Goal: Use online tool/utility: Use online tool/utility

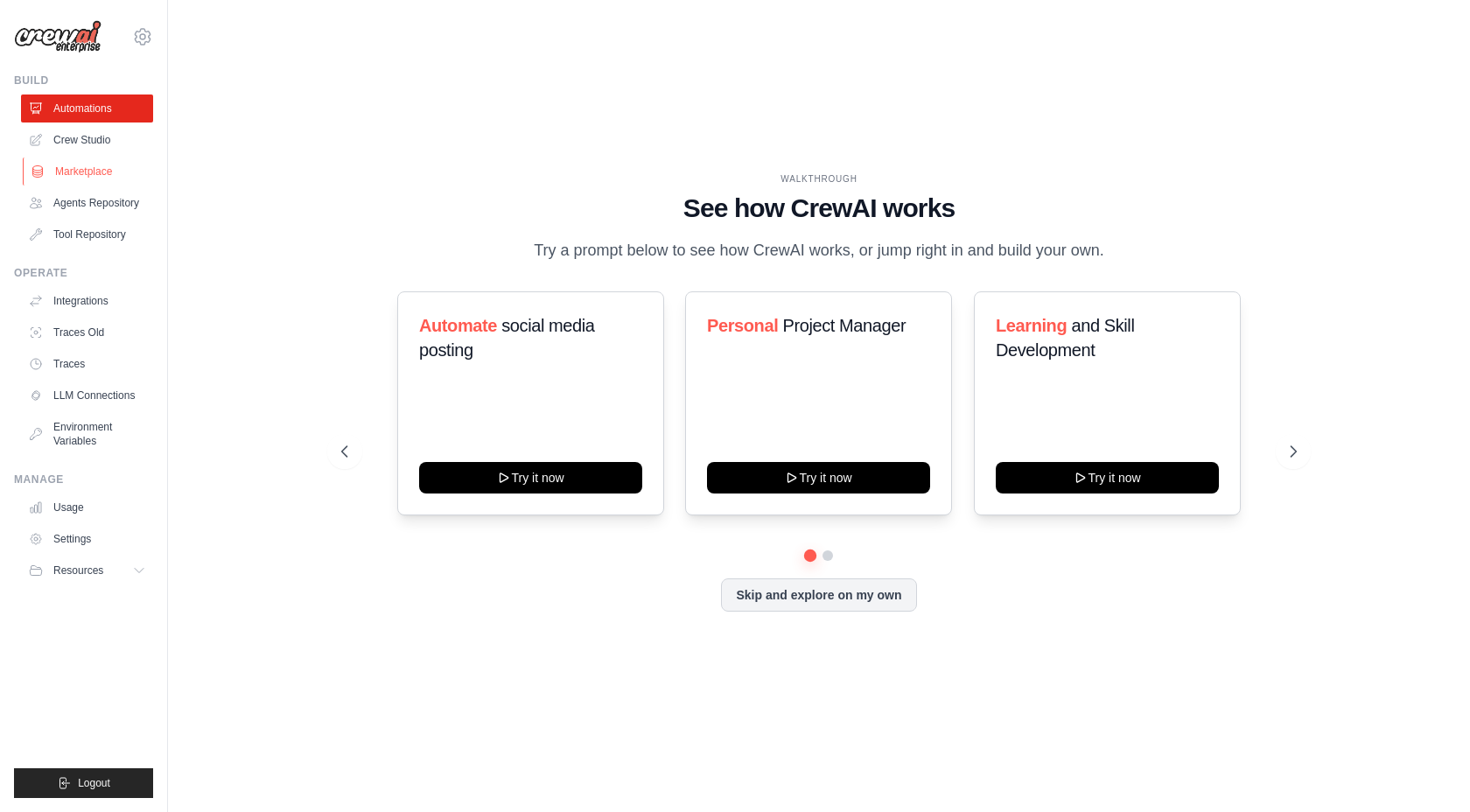
click at [106, 159] on link "Marketplace" at bounding box center [89, 171] width 132 height 28
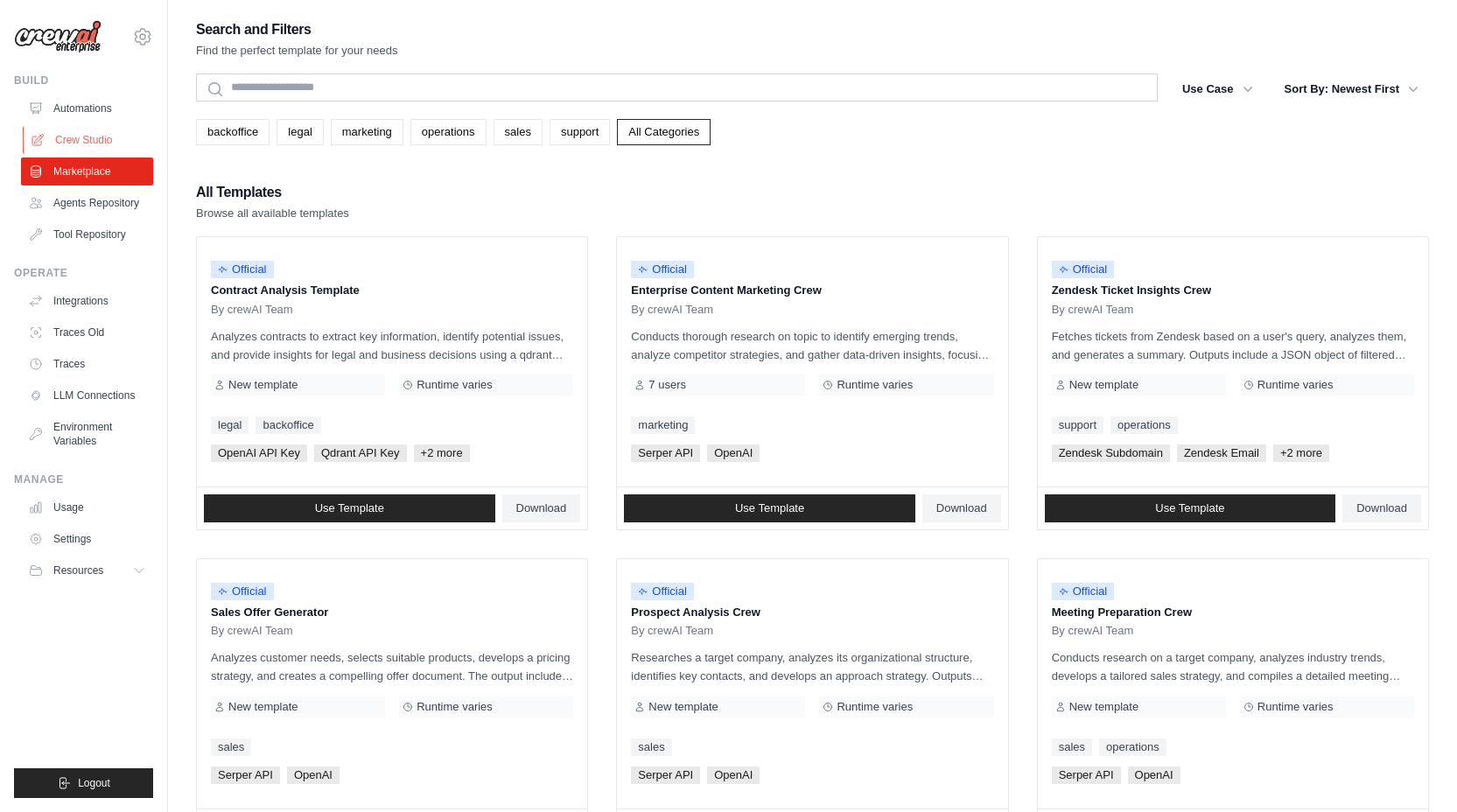
click at [99, 134] on link "Crew Studio" at bounding box center [89, 140] width 132 height 28
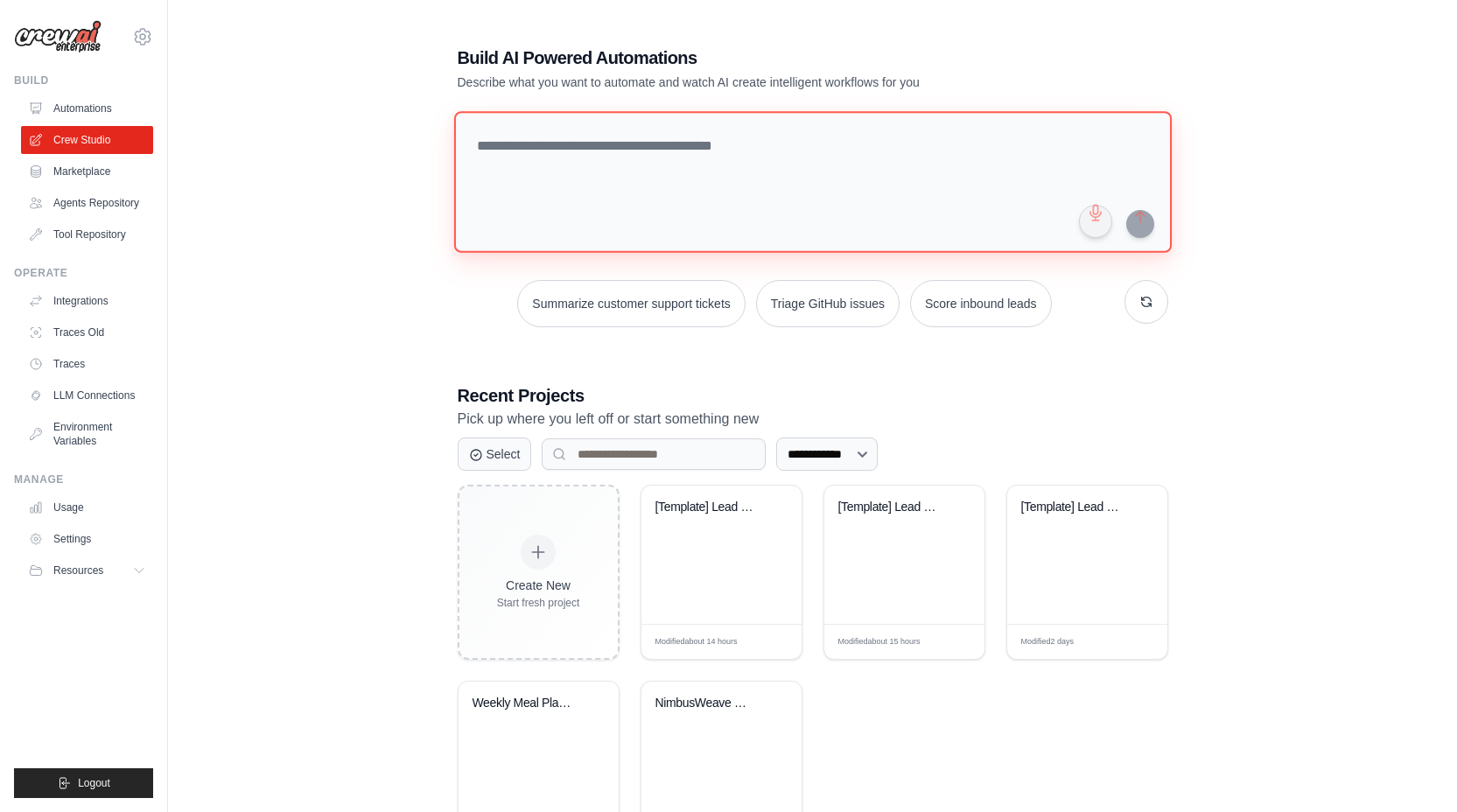
click at [595, 159] on textarea at bounding box center [812, 182] width 718 height 142
paste textarea "**********"
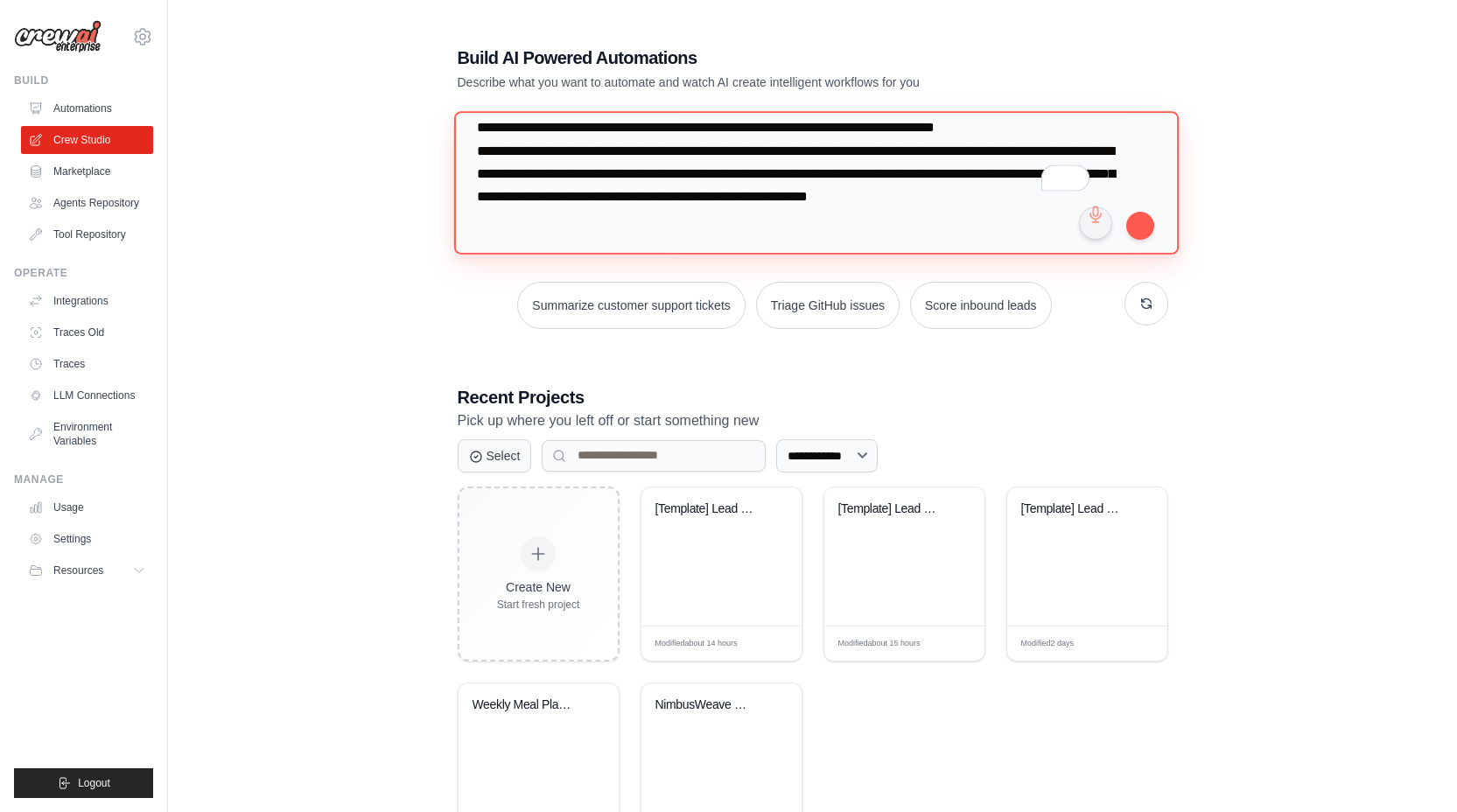
scroll to position [177, 0]
type textarea "**********"
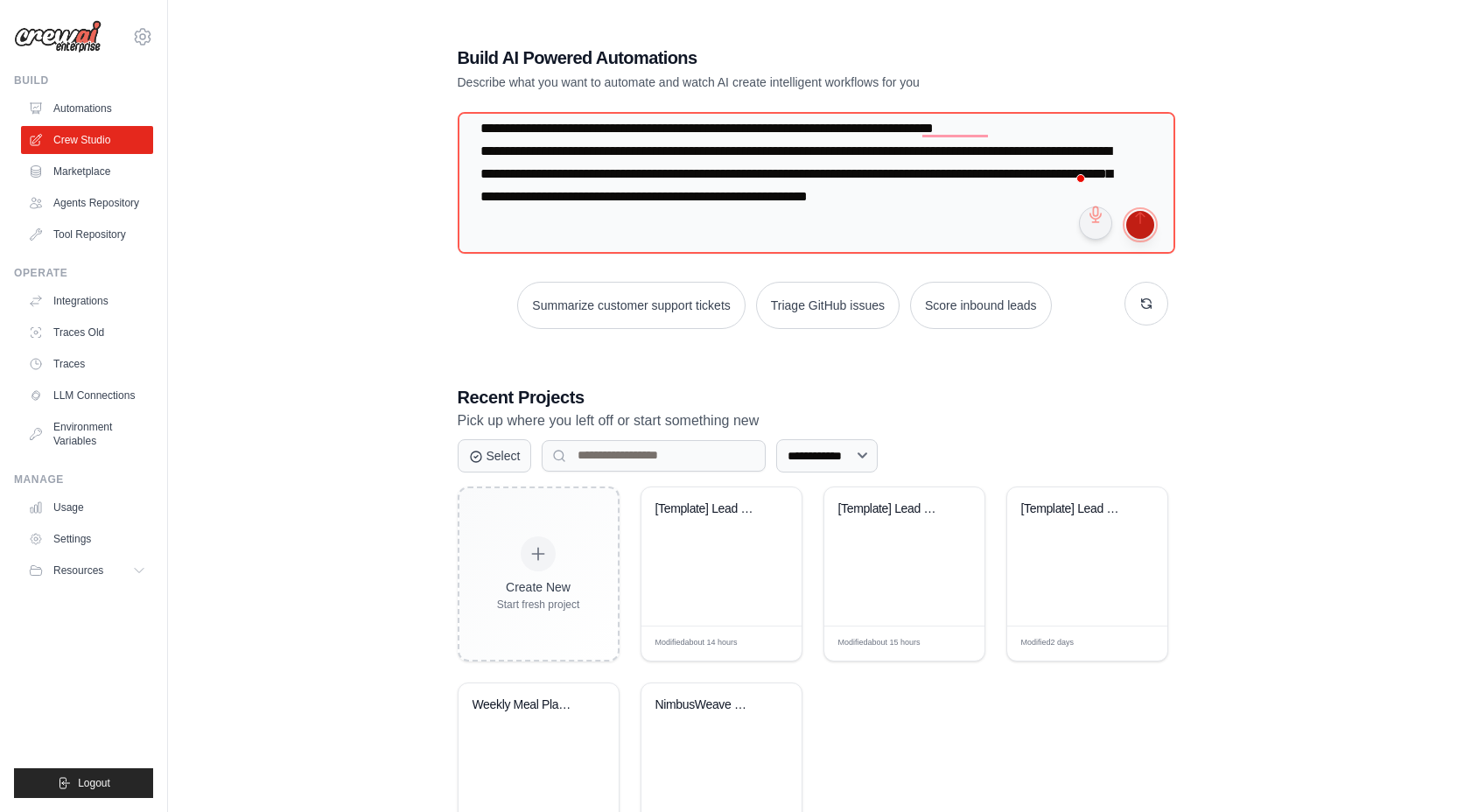
click at [1140, 224] on button "submit" at bounding box center [1140, 225] width 28 height 28
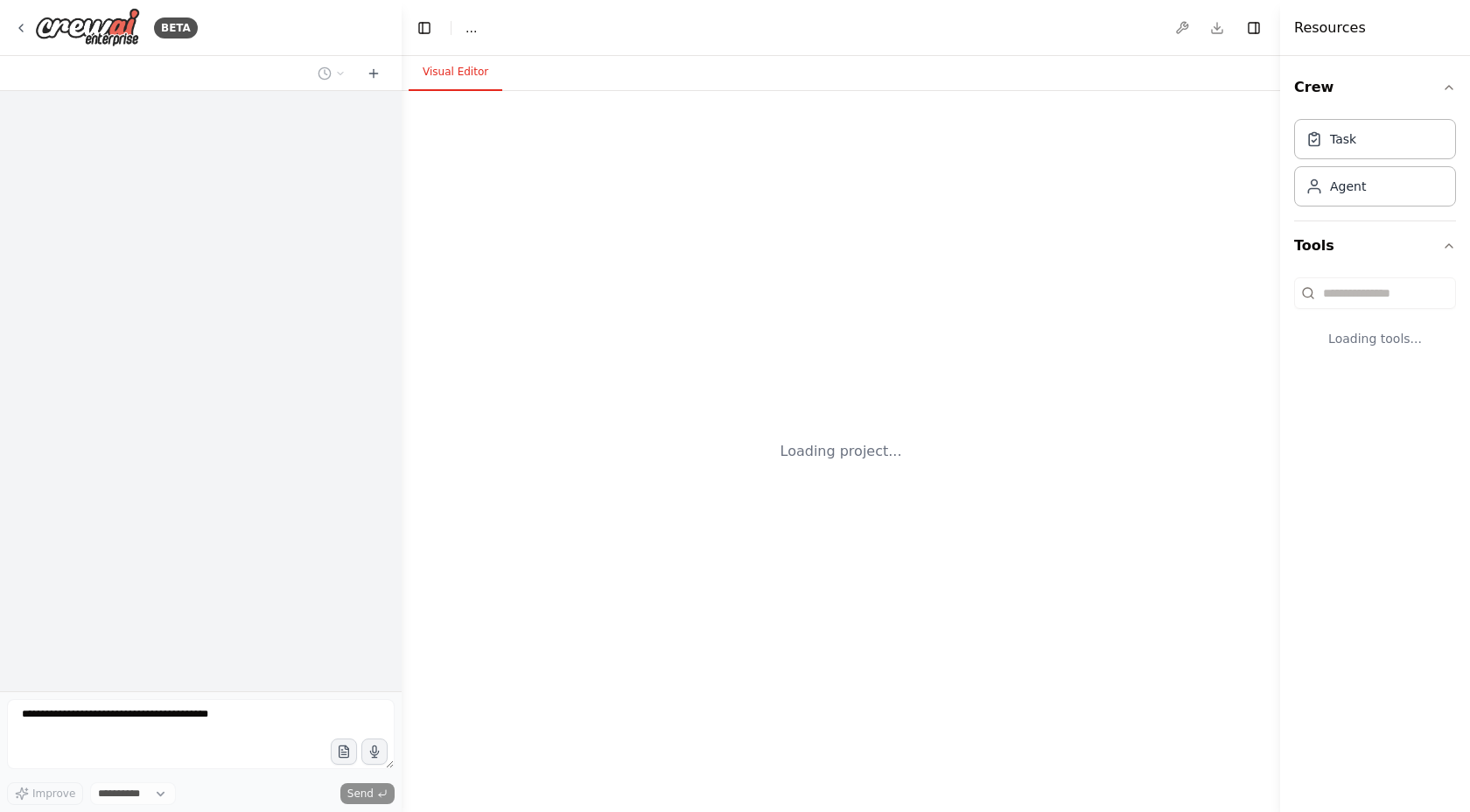
select select "****"
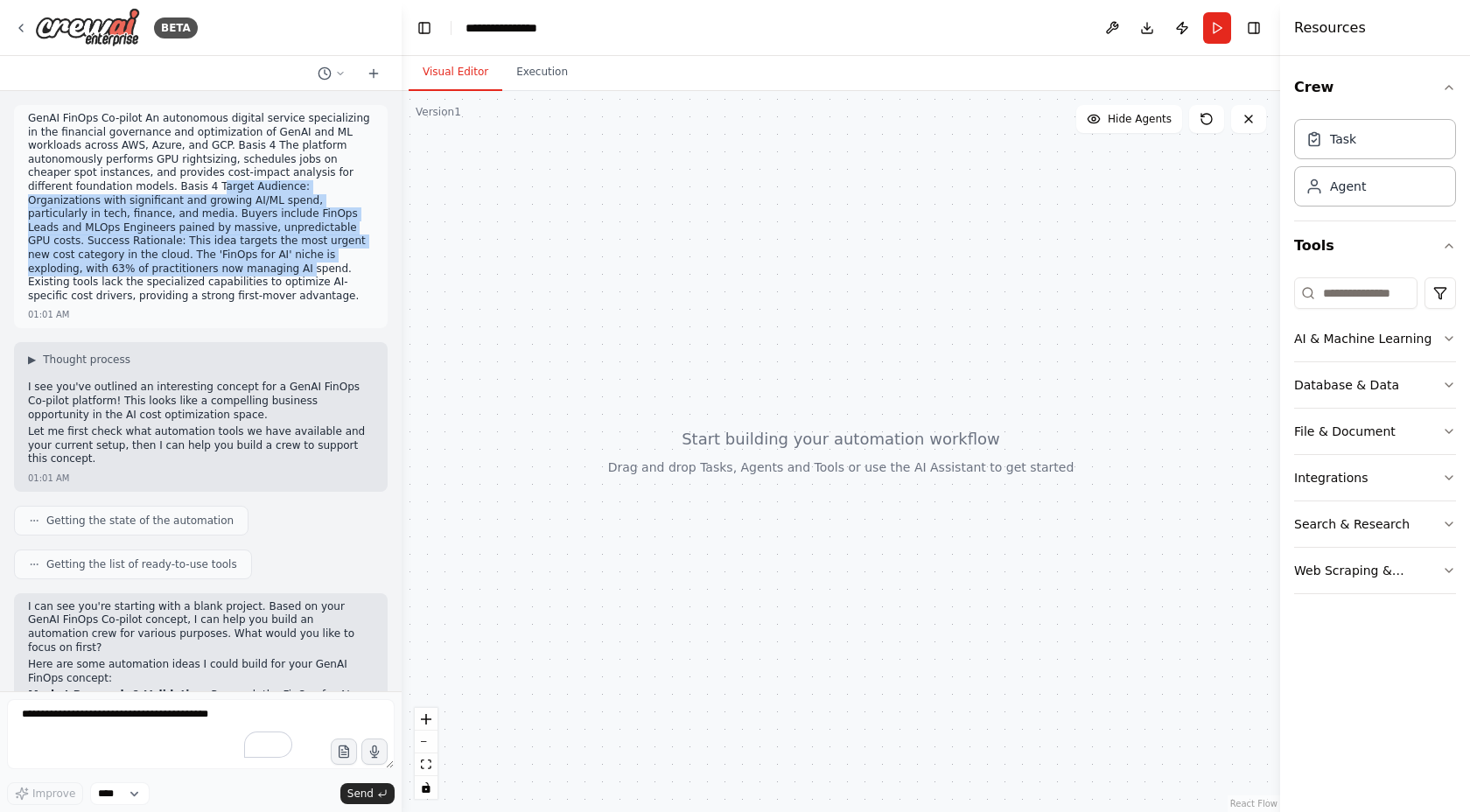
drag, startPoint x: 215, startPoint y: 186, endPoint x: 297, endPoint y: 273, distance: 119.6
click at [297, 273] on p "GenAI FinOps Co-pilot An autonomous digital service specializing in the financi…" at bounding box center [200, 207] width 345 height 191
click at [284, 237] on p "GenAI FinOps Co-pilot An autonomous digital service specializing in the financi…" at bounding box center [200, 207] width 345 height 191
drag, startPoint x: 214, startPoint y: 185, endPoint x: 177, endPoint y: 254, distance: 78.3
click at [177, 254] on p "GenAI FinOps Co-pilot An autonomous digital service specializing in the financi…" at bounding box center [200, 207] width 345 height 191
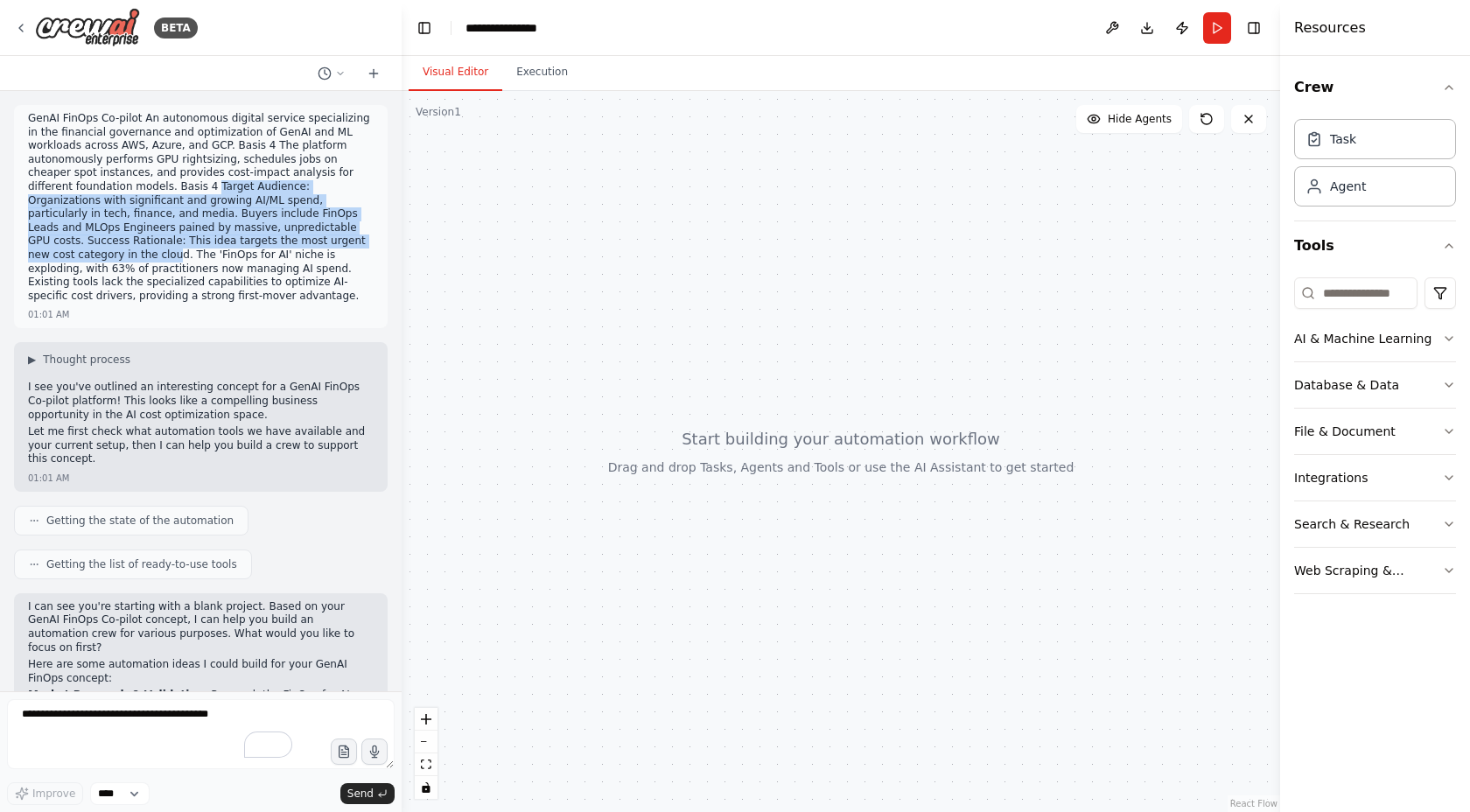
copy p "Target Audience: Organizations with significant and growing AI/ML spend, partic…"
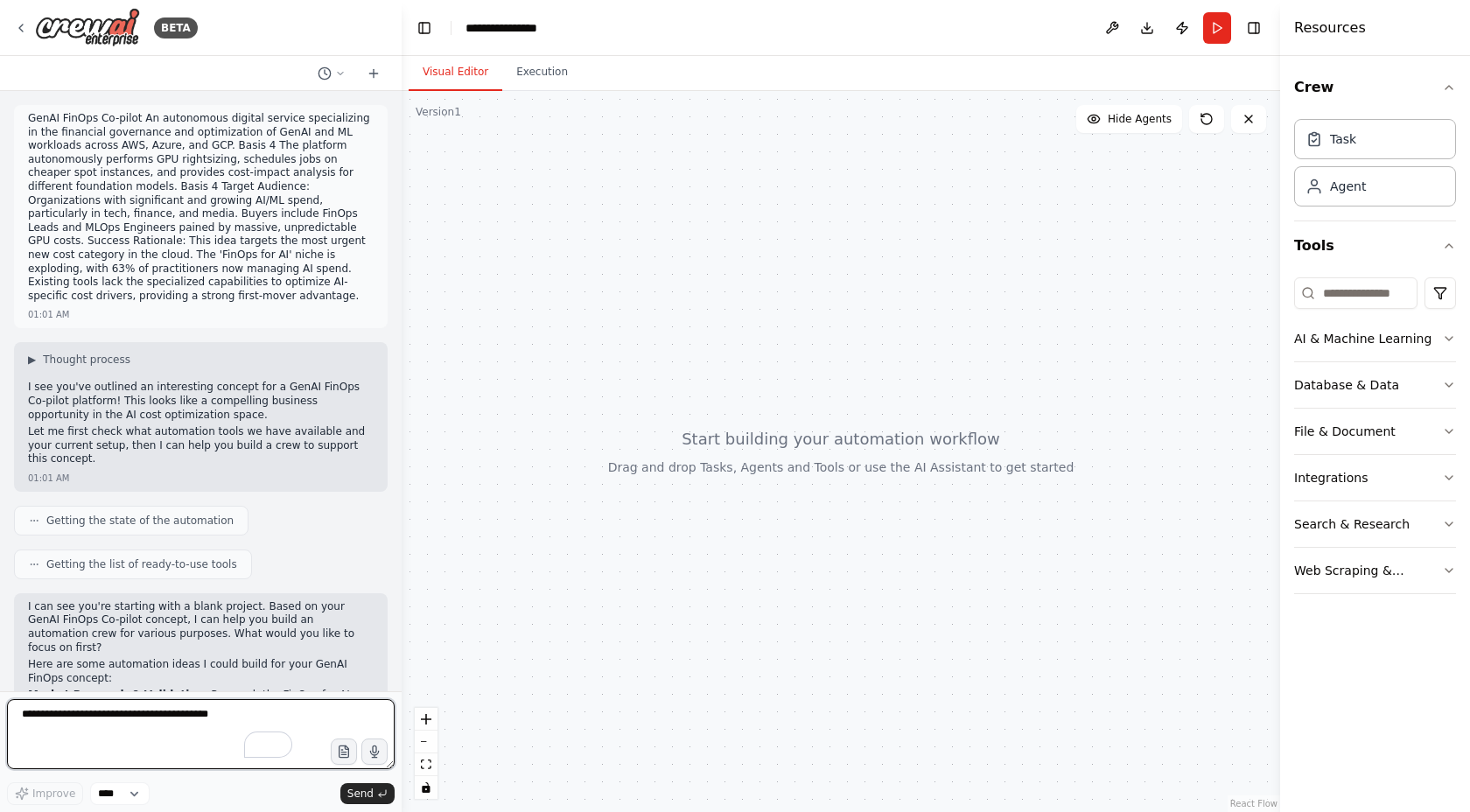
click at [81, 736] on textarea "To enrich screen reader interactions, please activate Accessibility in Grammarl…" at bounding box center [200, 733] width 388 height 70
paste textarea "**********"
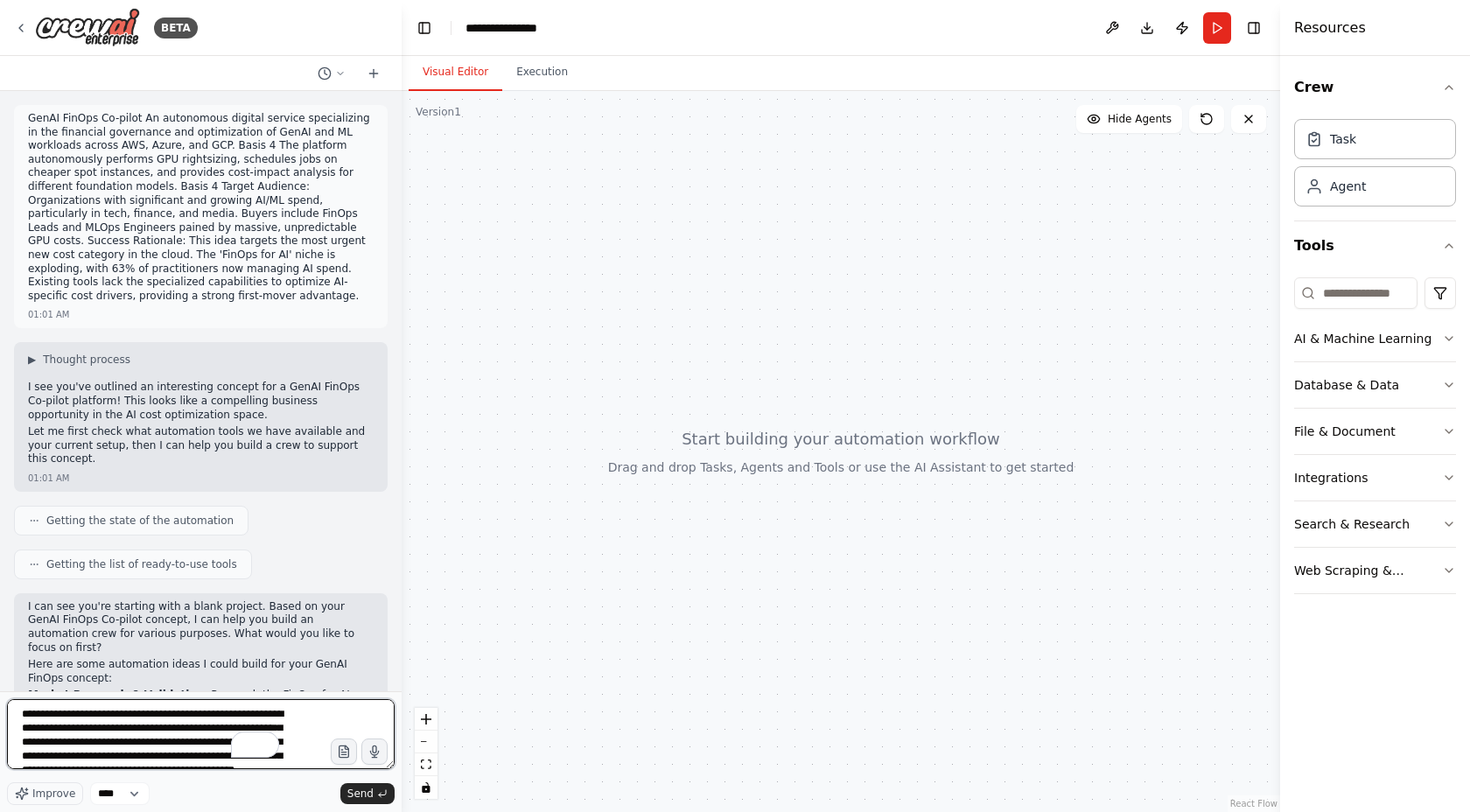
scroll to position [22, 0]
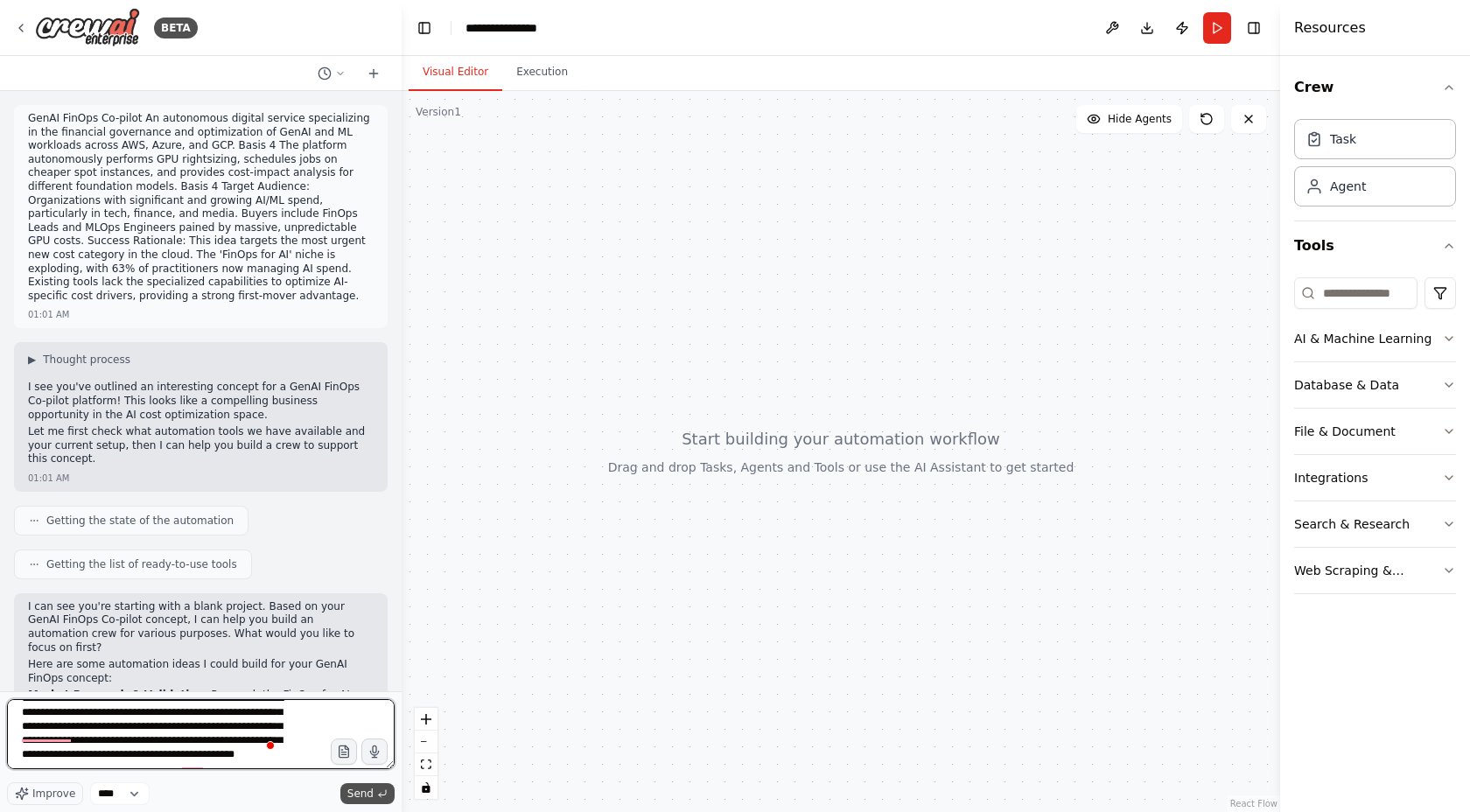
type textarea "**********"
click at [367, 793] on span "Send" at bounding box center [360, 793] width 26 height 14
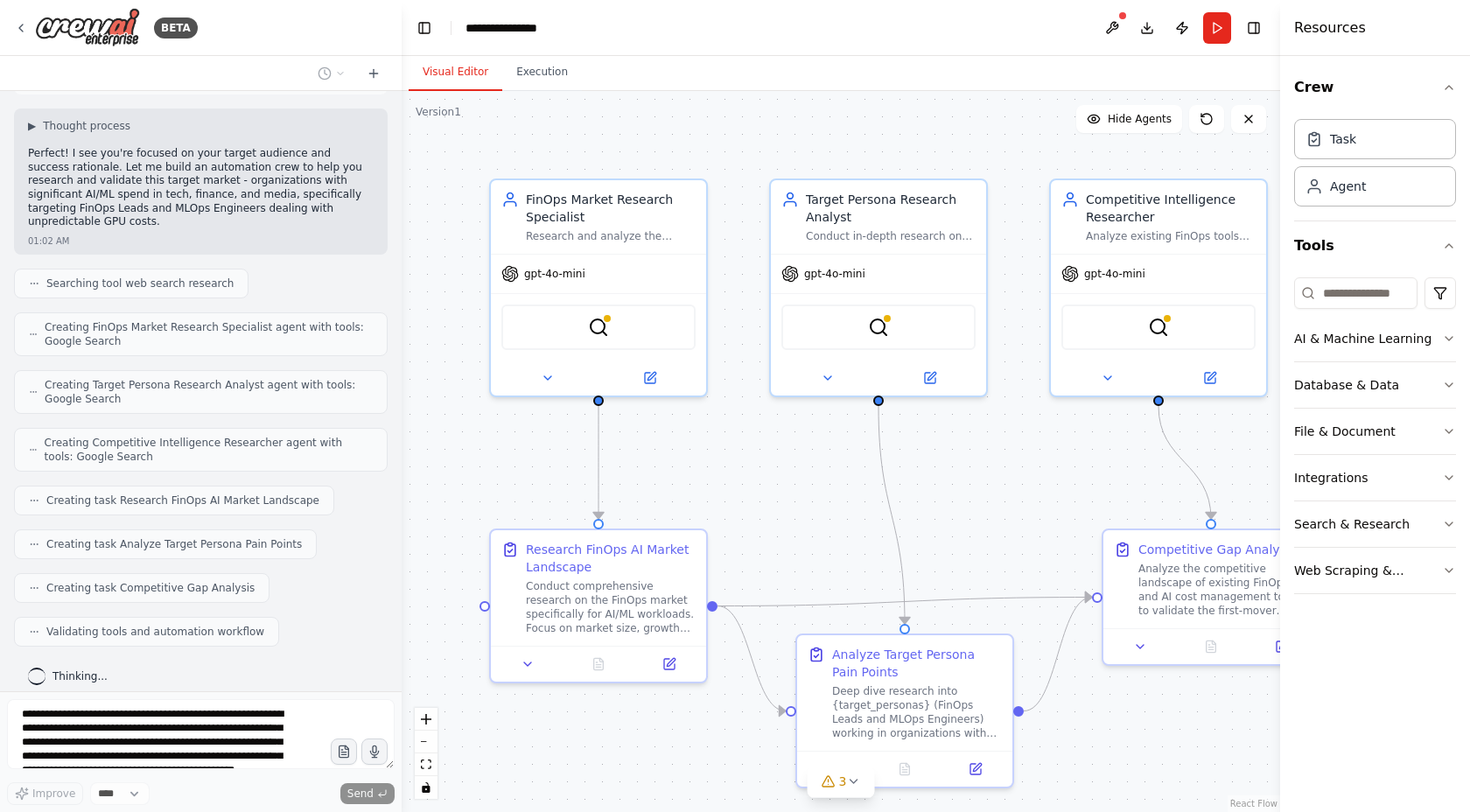
scroll to position [955, 0]
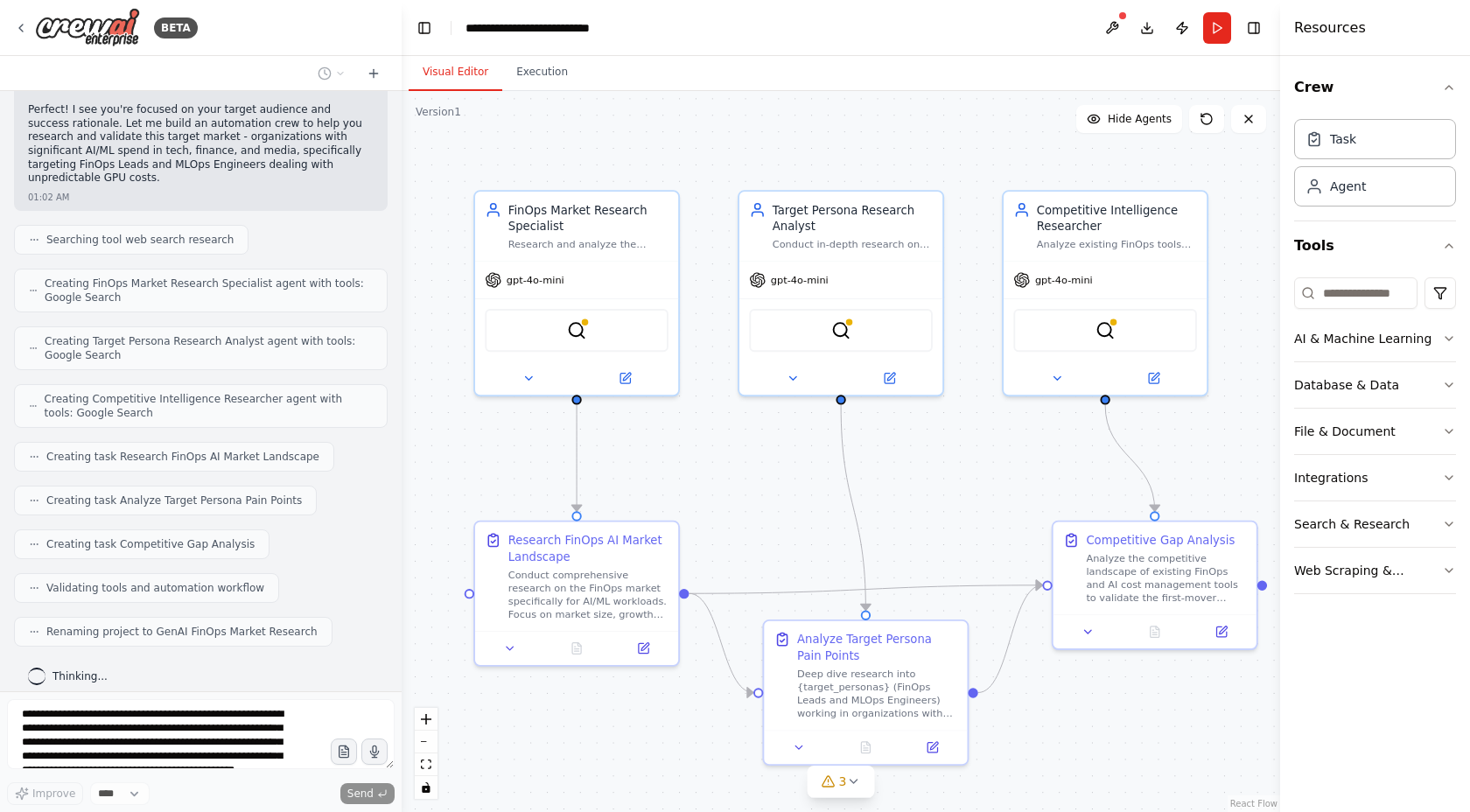
drag, startPoint x: 1001, startPoint y: 156, endPoint x: 957, endPoint y: 153, distance: 44.1
click at [957, 153] on div ".deletable-edge-delete-btn { width: 20px; height: 20px; border: 0px solid #ffff…" at bounding box center [841, 451] width 878 height 721
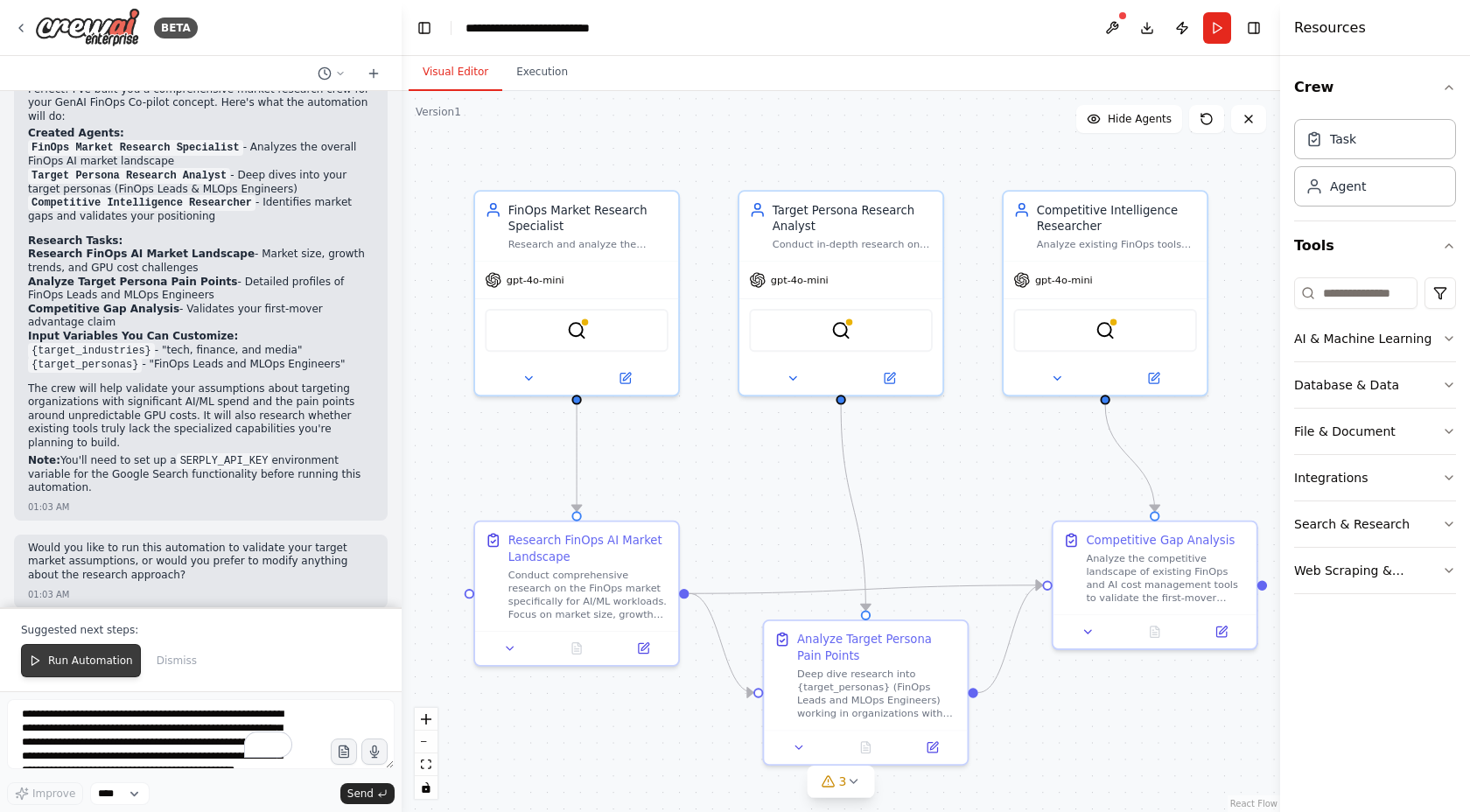
click at [79, 662] on span "Run Automation" at bounding box center [91, 660] width 85 height 14
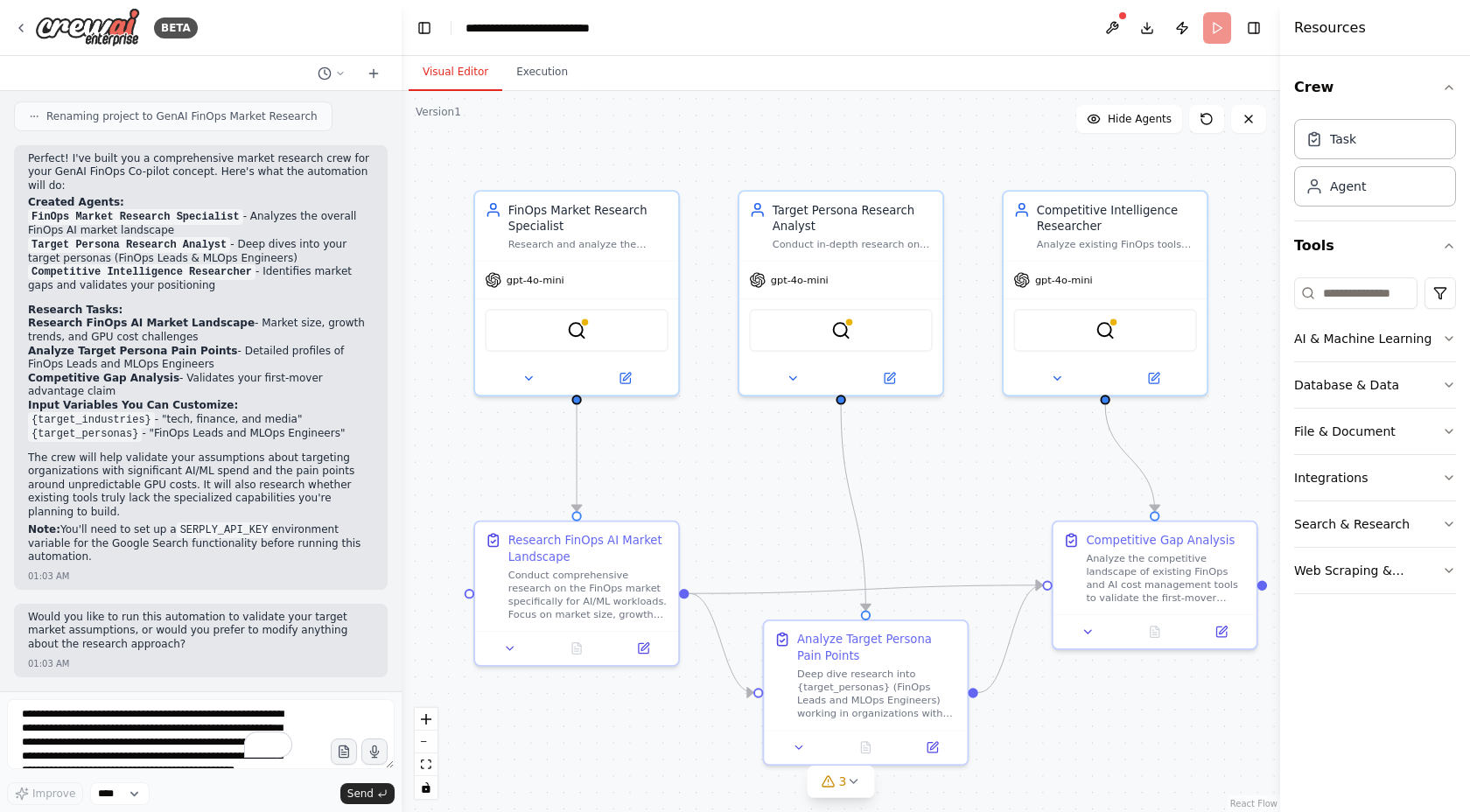
scroll to position [1455, 0]
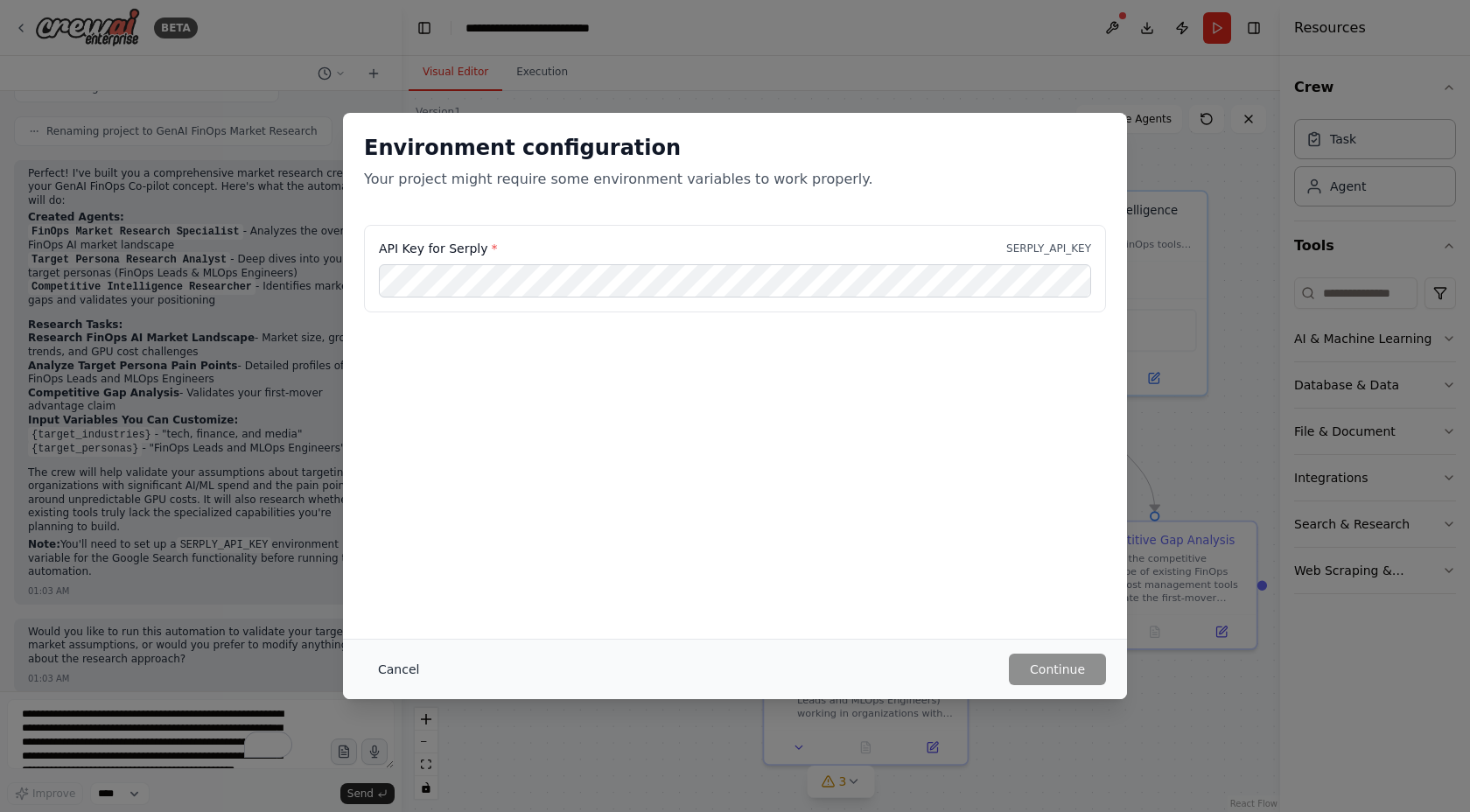
click at [402, 668] on button "Cancel" at bounding box center [398, 669] width 69 height 32
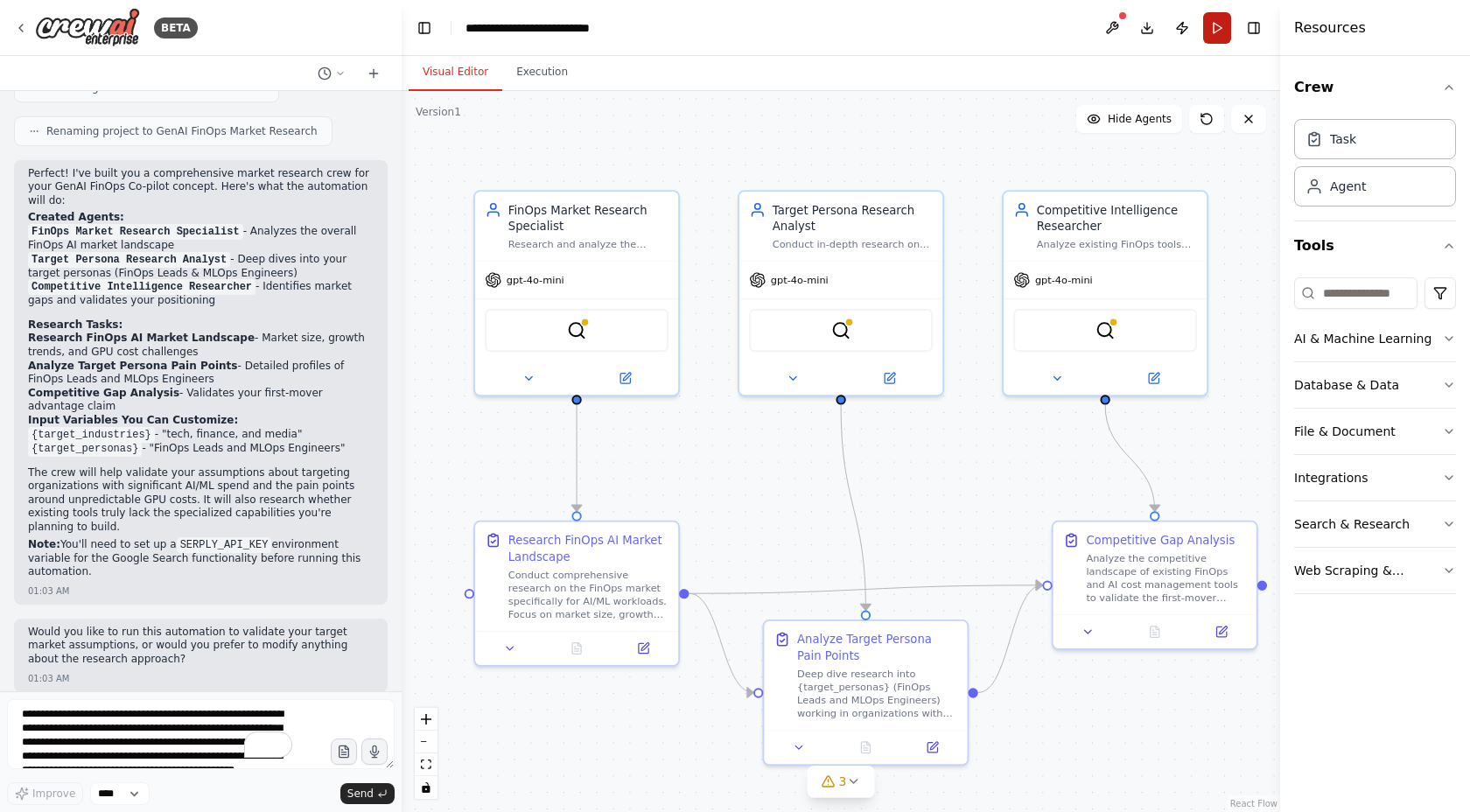
click at [1217, 26] on button "Run" at bounding box center [1217, 28] width 28 height 32
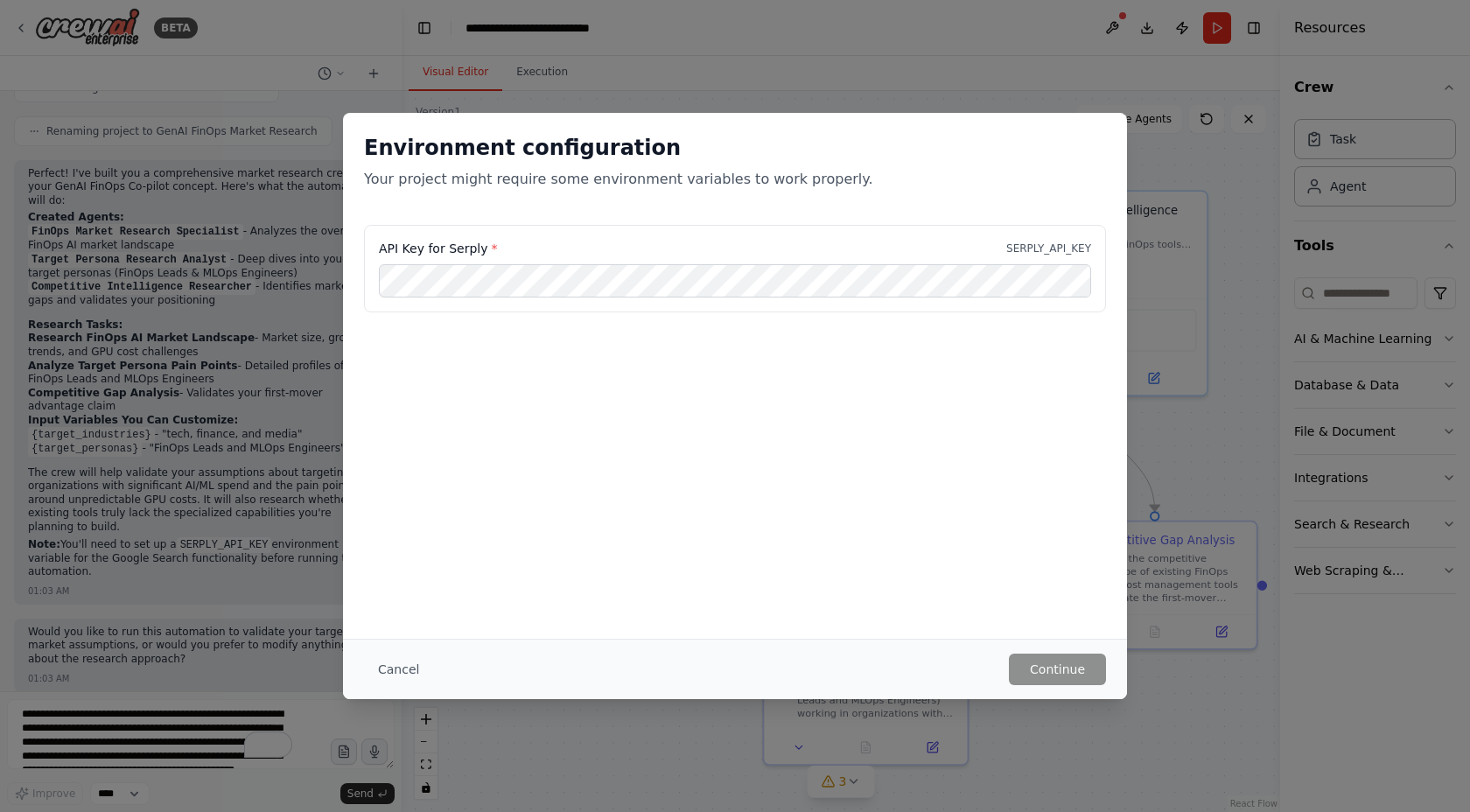
click at [458, 244] on label "API Key for Serply *" at bounding box center [438, 249] width 118 height 18
drag, startPoint x: 1005, startPoint y: 244, endPoint x: 1101, endPoint y: 246, distance: 96.0
click at [1101, 246] on div "API Key for Serply * SERPLY_API_KEY" at bounding box center [735, 268] width 742 height 87
copy p "SERPLY_API_KEY"
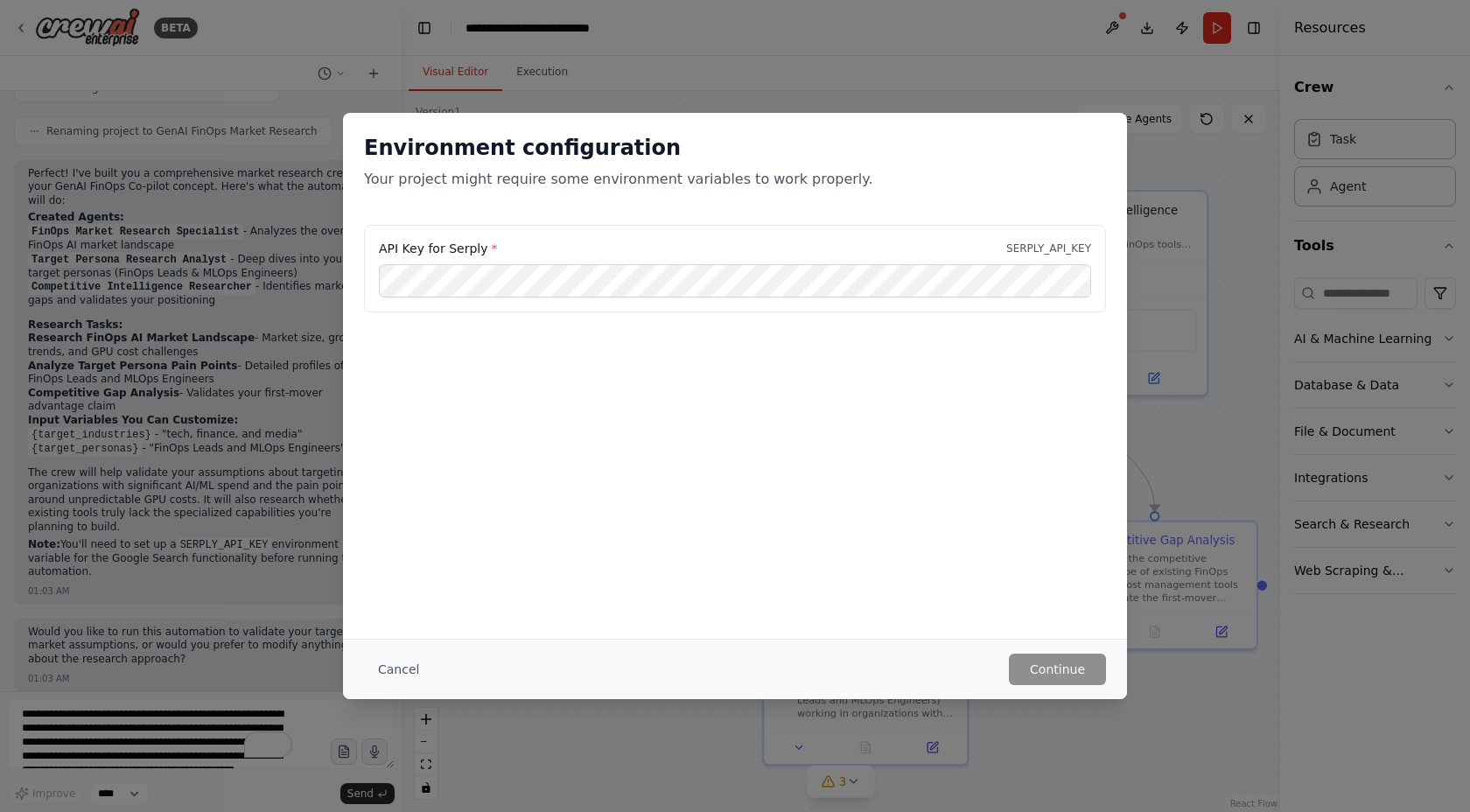
click at [1180, 177] on div "Environment configuration Your project might require some environment variables…" at bounding box center [735, 406] width 1470 height 812
click at [400, 671] on button "Cancel" at bounding box center [398, 669] width 69 height 32
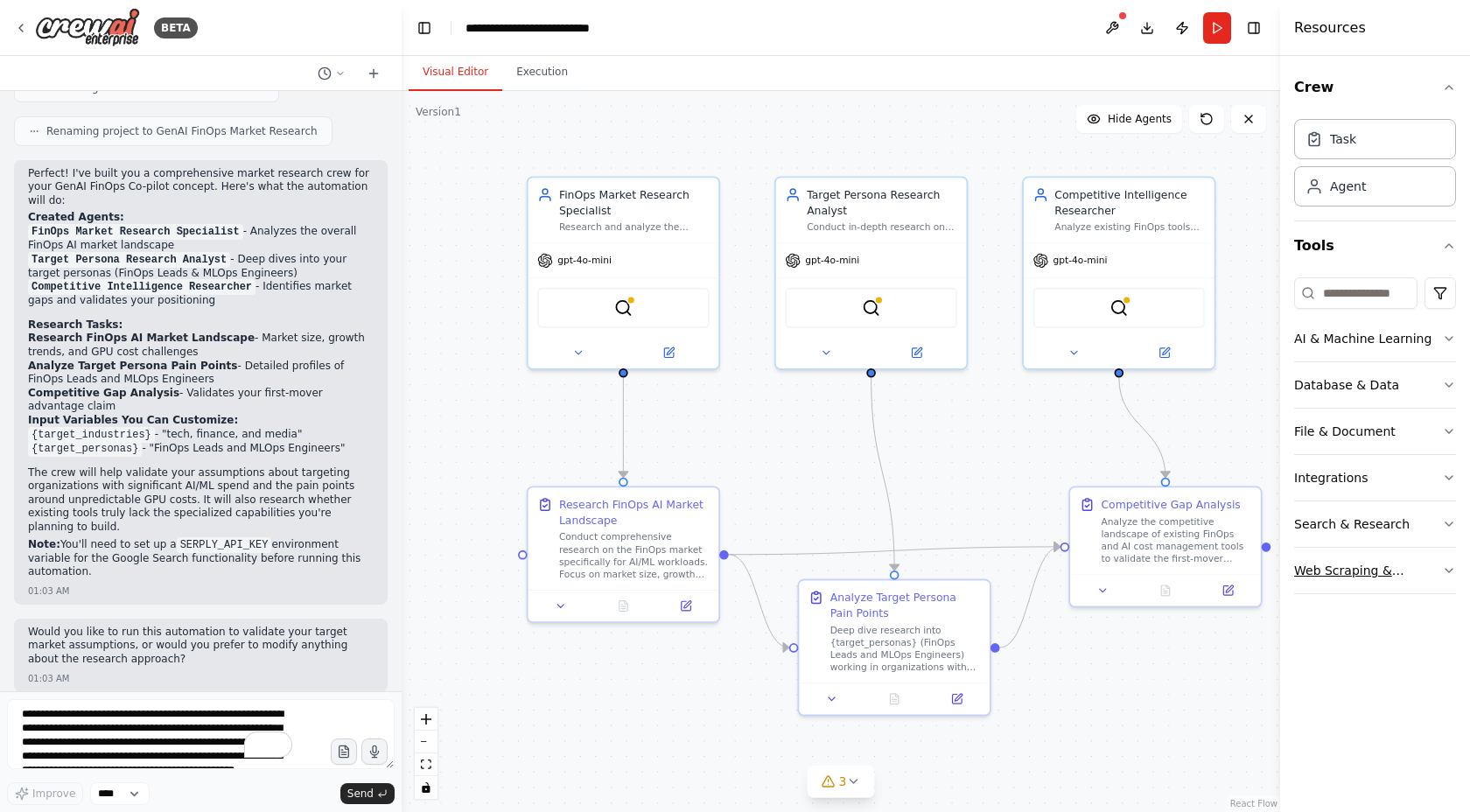
click at [1434, 558] on button "Web Scraping & Browsing" at bounding box center [1375, 570] width 162 height 46
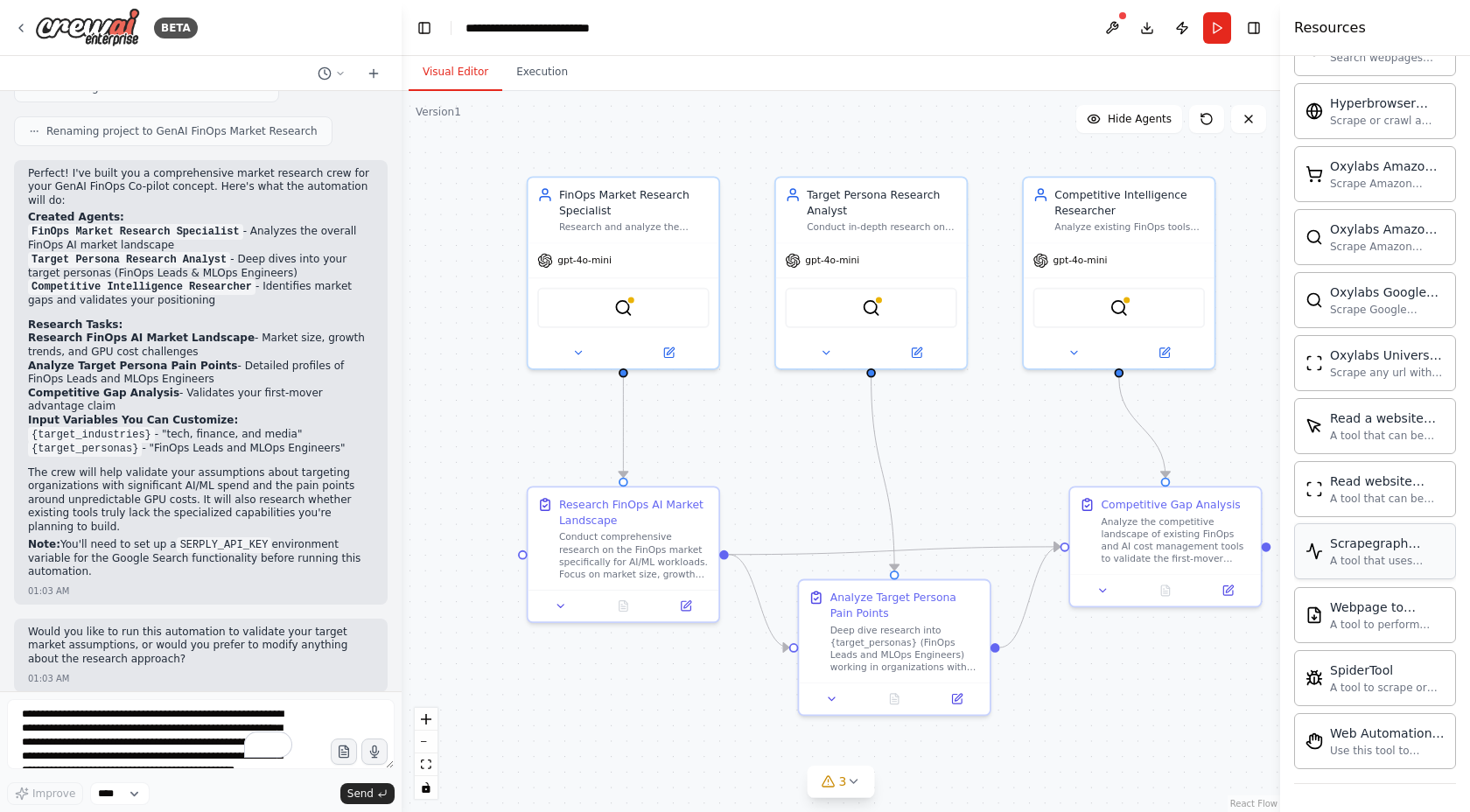
scroll to position [0, 0]
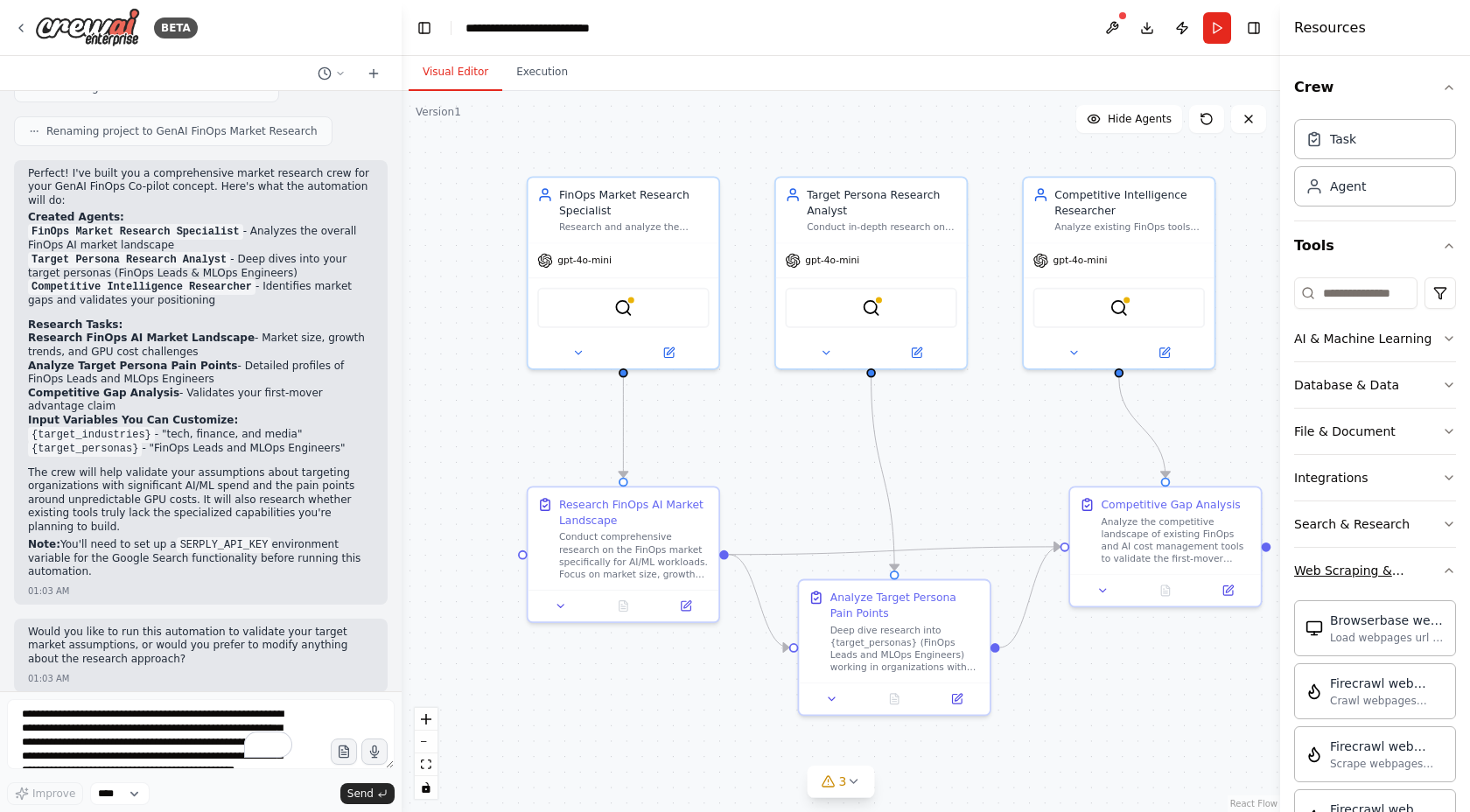
click at [1438, 565] on button "Web Scraping & Browsing" at bounding box center [1375, 570] width 162 height 46
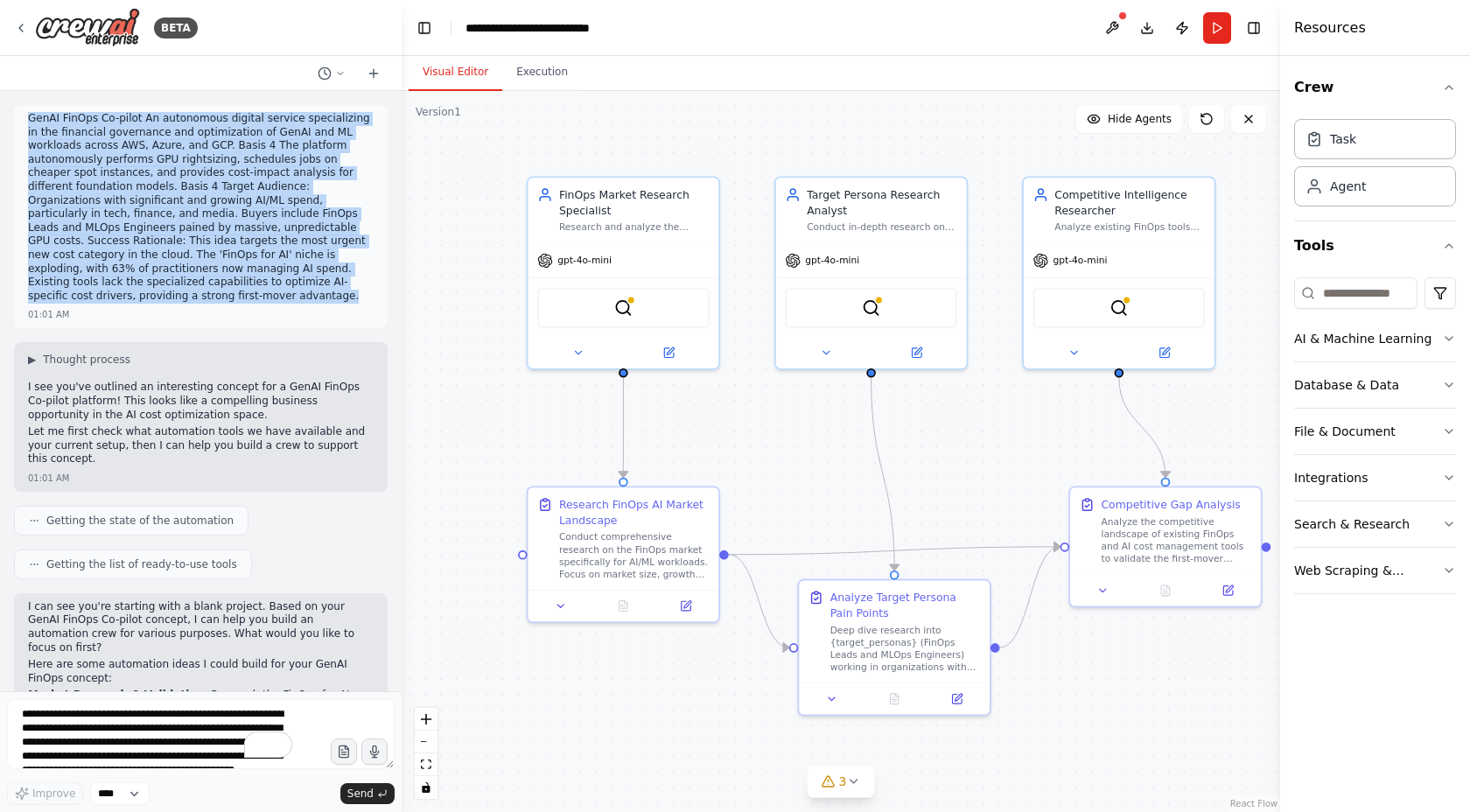
drag, startPoint x: 22, startPoint y: 120, endPoint x: 364, endPoint y: 303, distance: 387.9
click at [364, 303] on div "GenAI FinOps Co-pilot An autonomous digital service specializing in the financi…" at bounding box center [200, 216] width 373 height 223
copy p "GenAI FinOps Co-pilot An autonomous digital service specializing in the financi…"
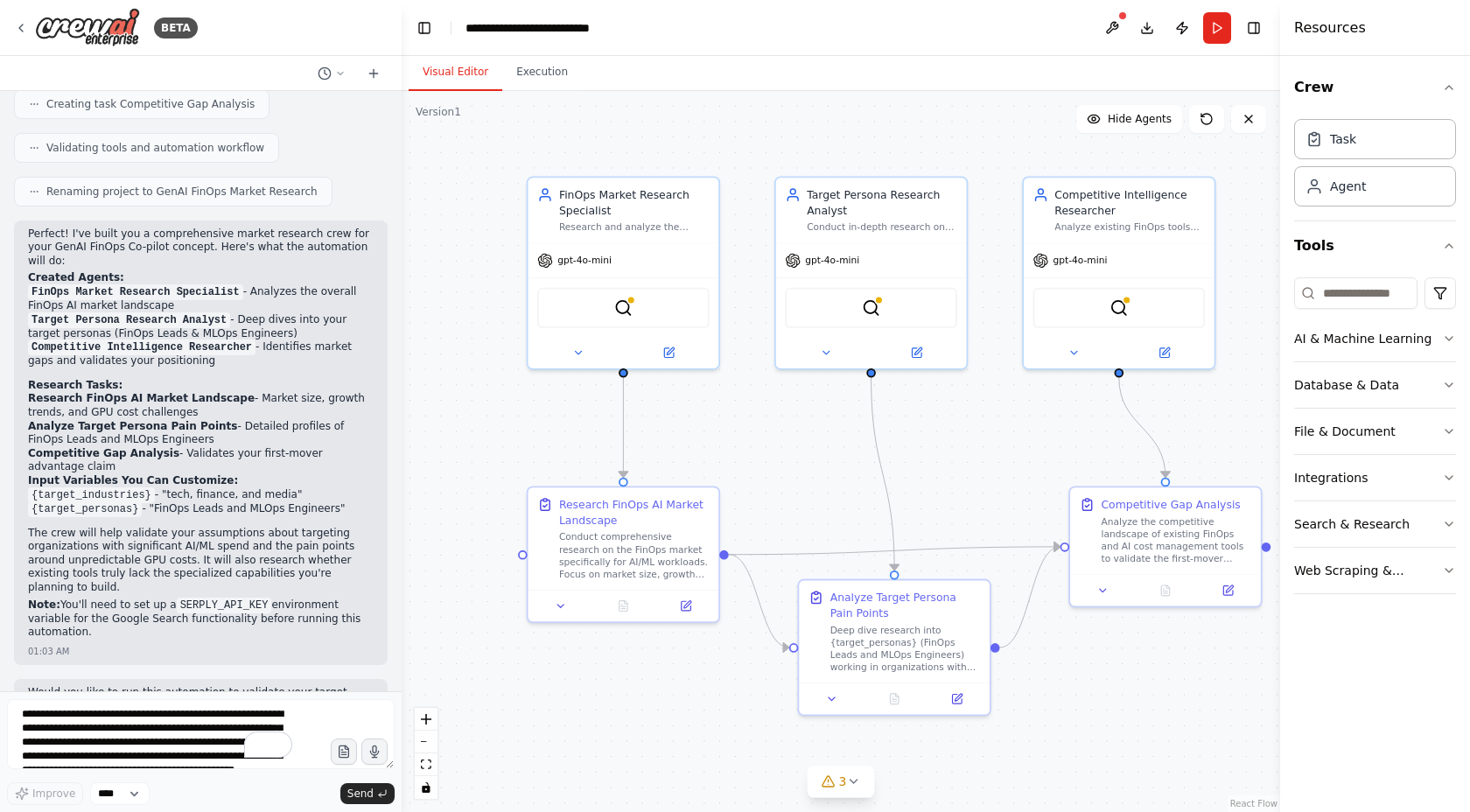
scroll to position [1455, 0]
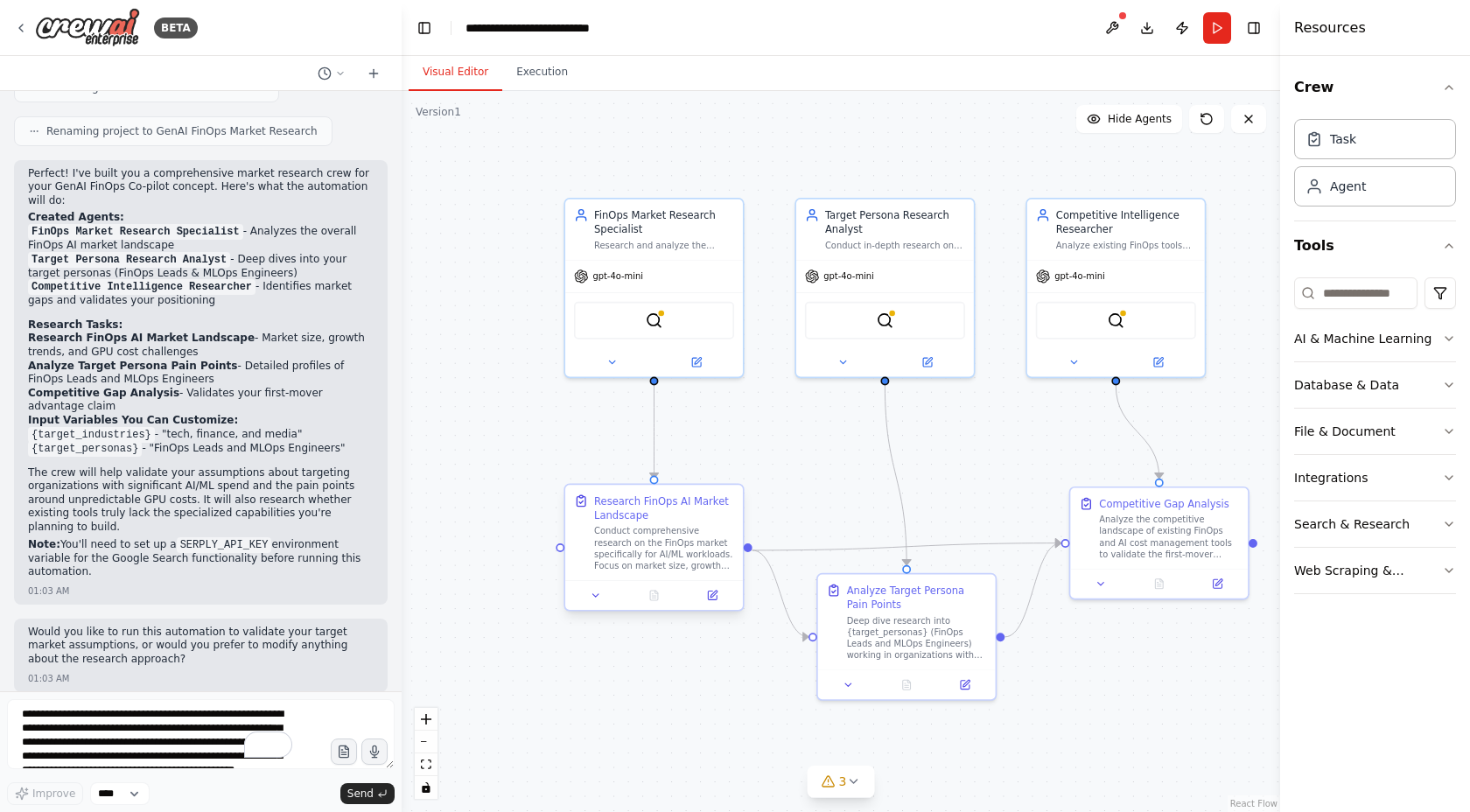
click at [676, 552] on div "Conduct comprehensive research on the FinOps market specifically for AI/ML work…" at bounding box center [664, 548] width 140 height 47
click at [1251, 34] on button "Toggle Right Sidebar" at bounding box center [1254, 28] width 25 height 25
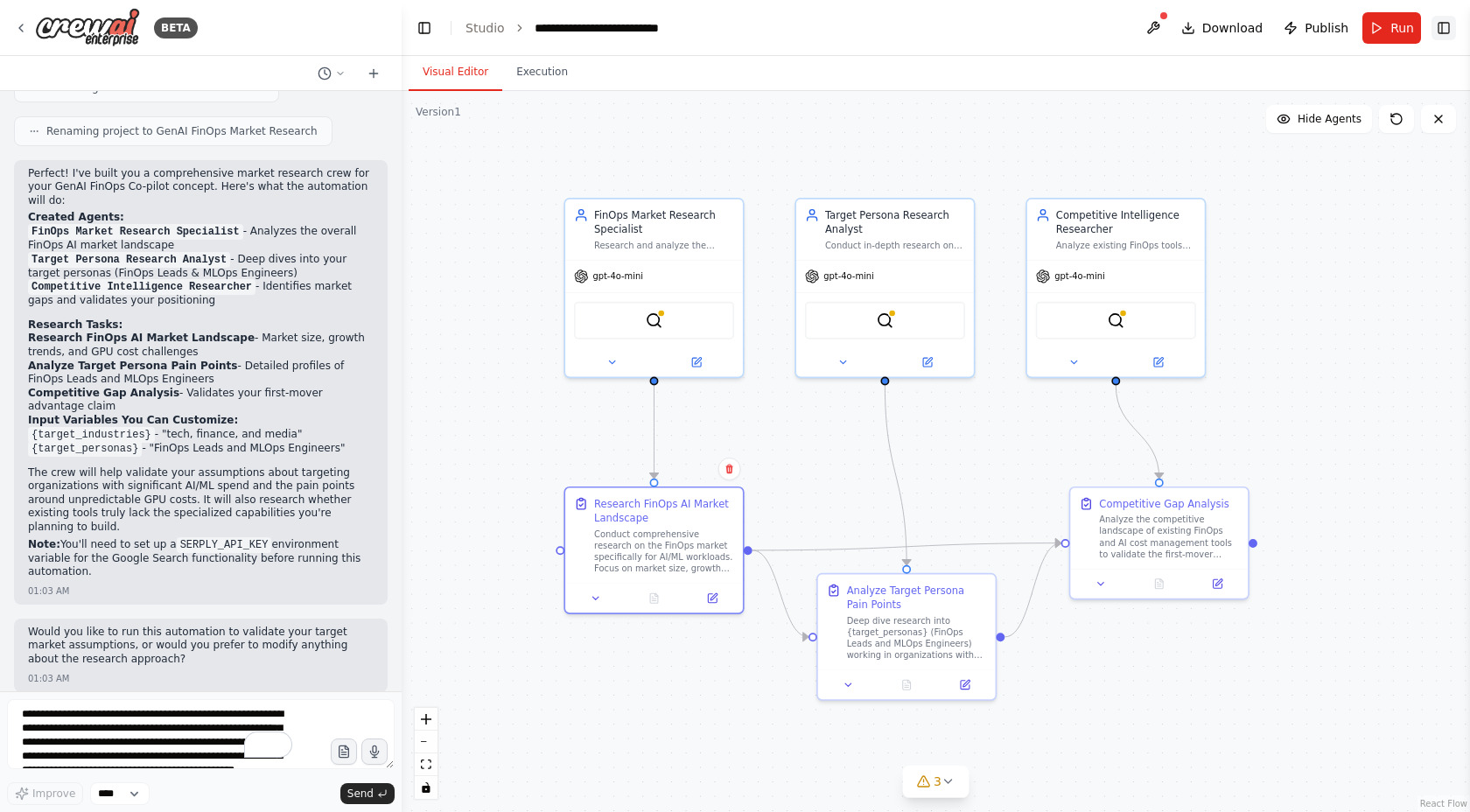
click at [1444, 35] on button "Toggle Right Sidebar" at bounding box center [1444, 28] width 25 height 25
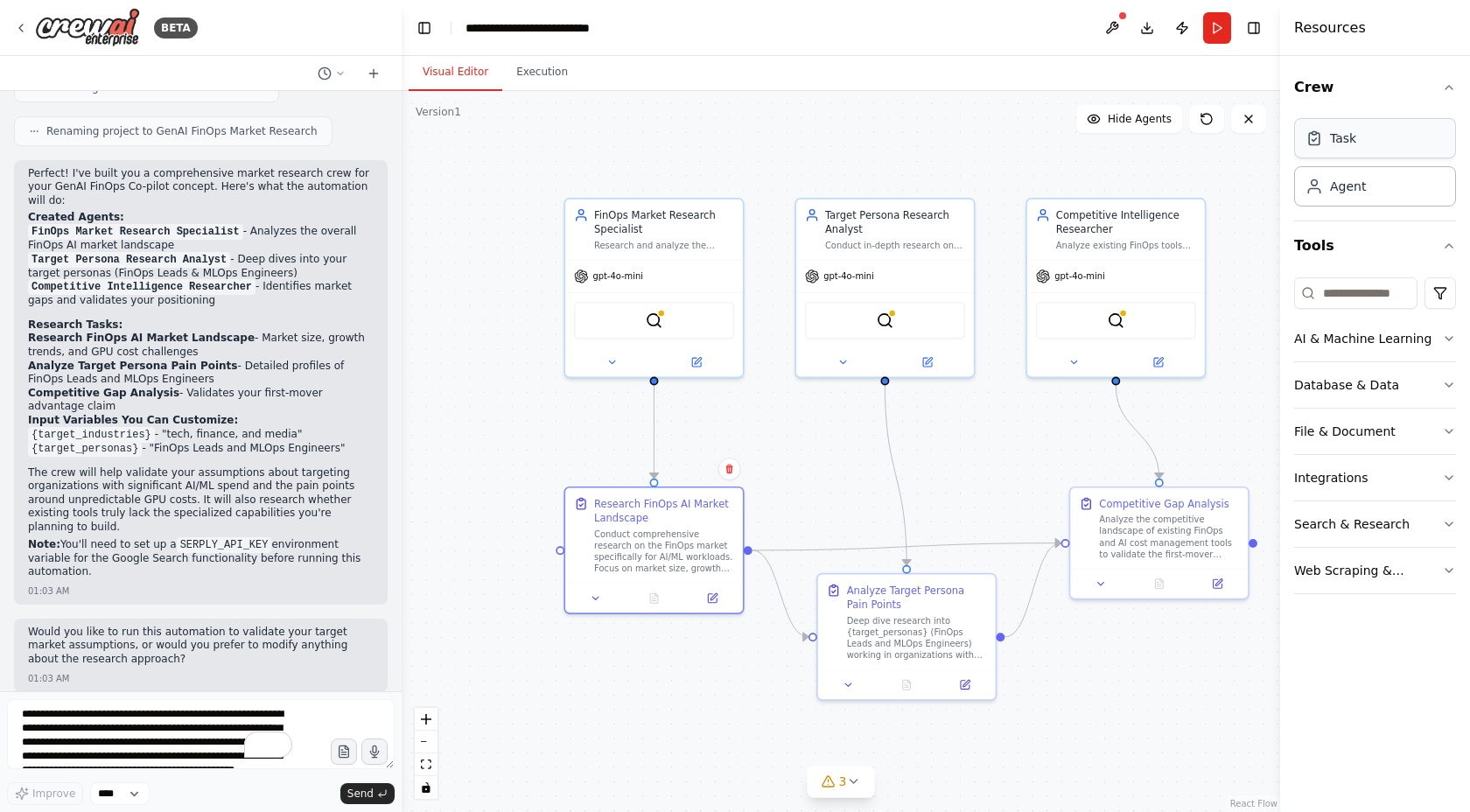
click at [1353, 149] on div "Task" at bounding box center [1375, 139] width 162 height 41
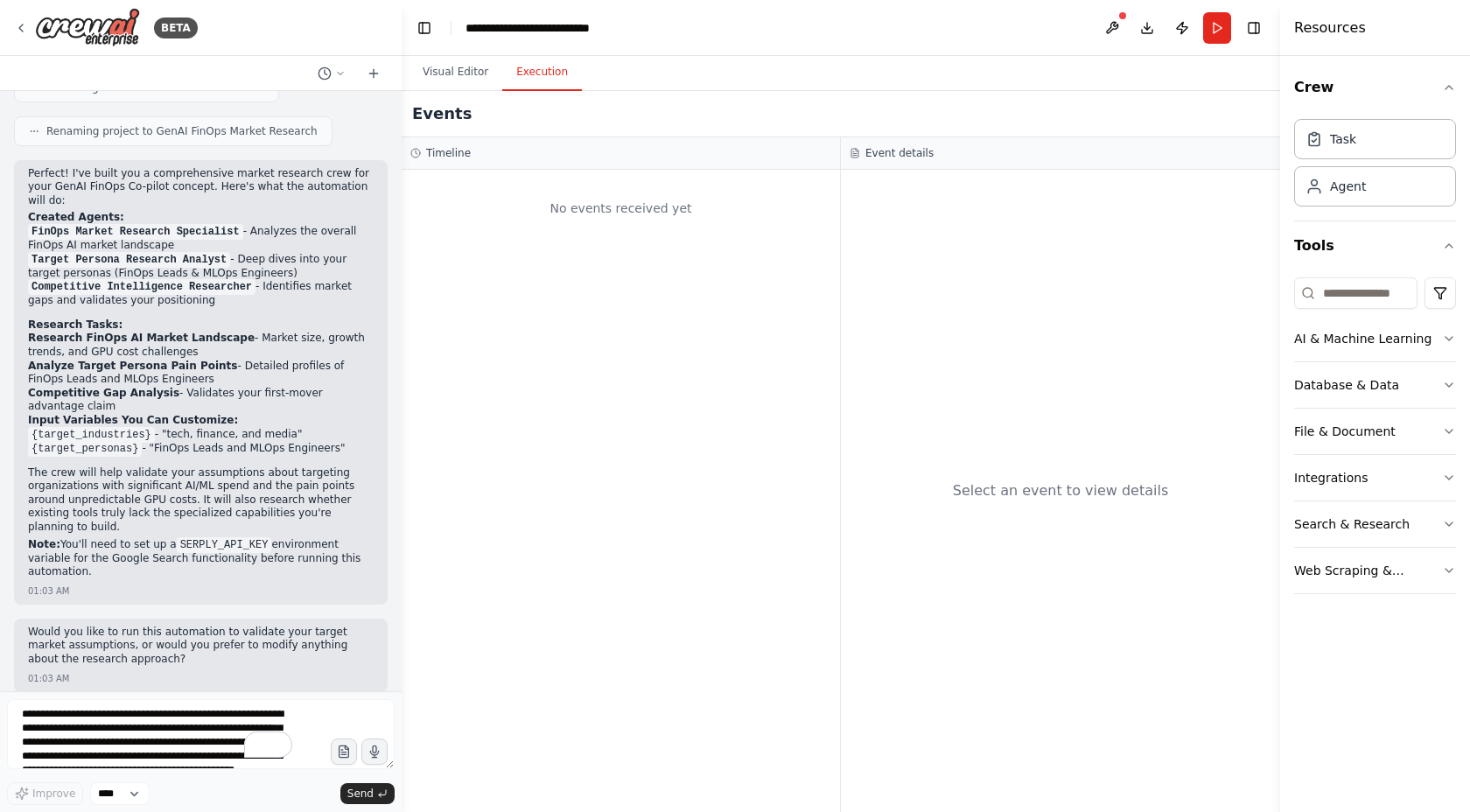
click at [570, 70] on button "Execution" at bounding box center [542, 72] width 79 height 37
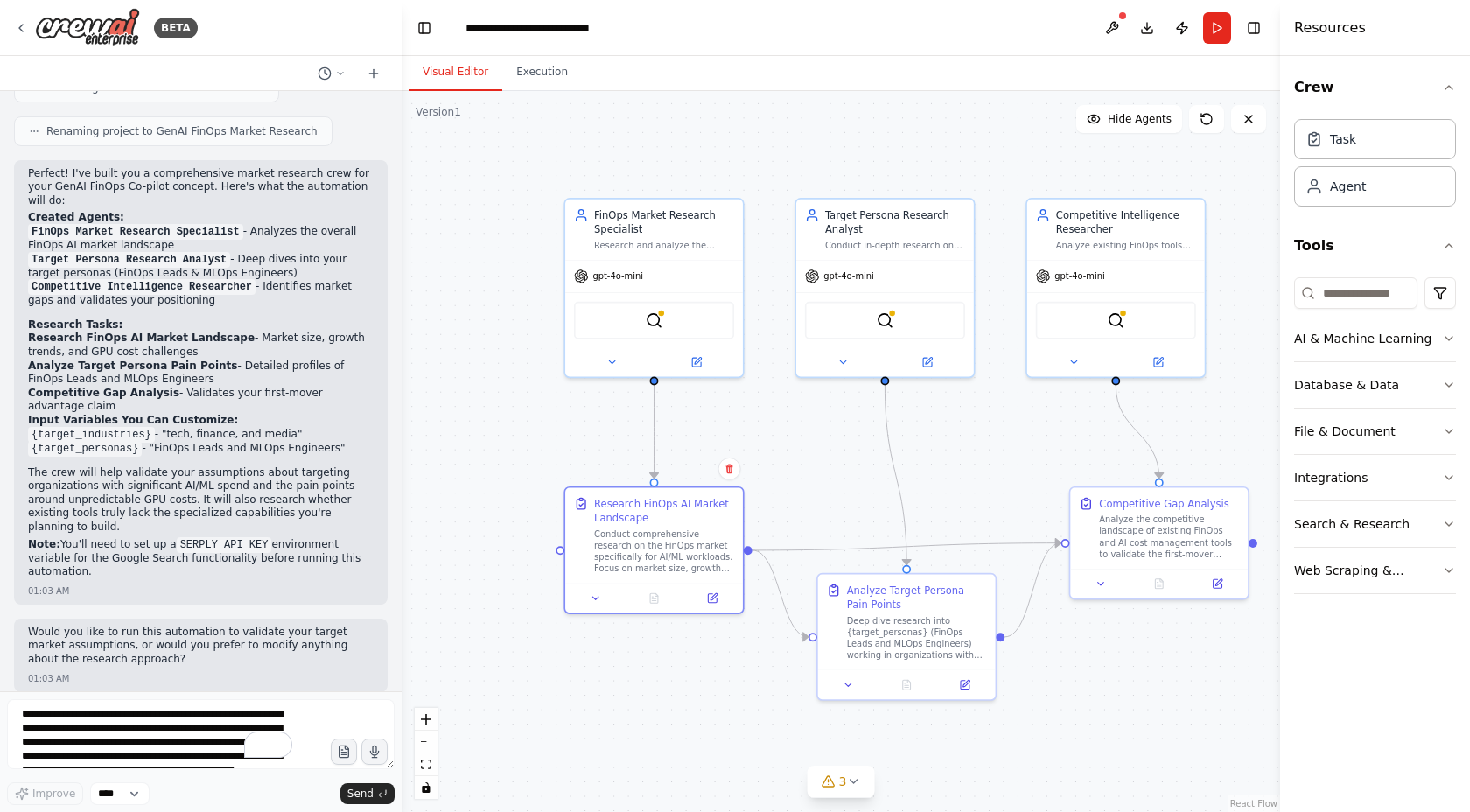
click at [461, 66] on button "Visual Editor" at bounding box center [456, 72] width 94 height 37
click at [695, 271] on div "gpt-4o-mini" at bounding box center [653, 273] width 177 height 32
click at [655, 544] on div "Conduct comprehensive research on the FinOps market specifically for AI/ML work…" at bounding box center [664, 548] width 140 height 47
click at [662, 533] on div "Conduct comprehensive research on the FinOps market specifically for AI/ML work…" at bounding box center [664, 548] width 140 height 47
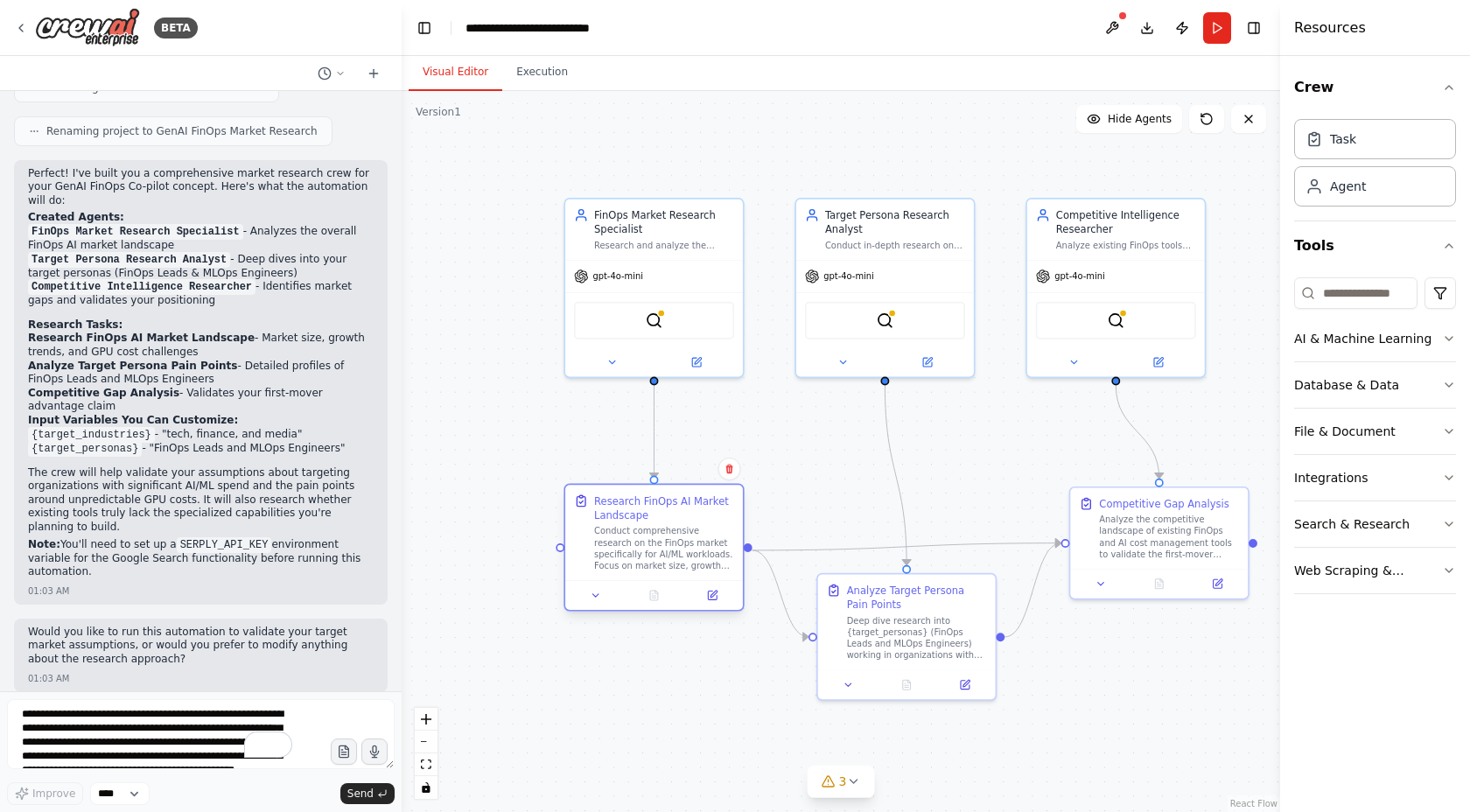
click at [662, 533] on div "Conduct comprehensive research on the FinOps market specifically for AI/ML work…" at bounding box center [664, 548] width 140 height 47
click at [710, 593] on icon at bounding box center [712, 595] width 9 height 9
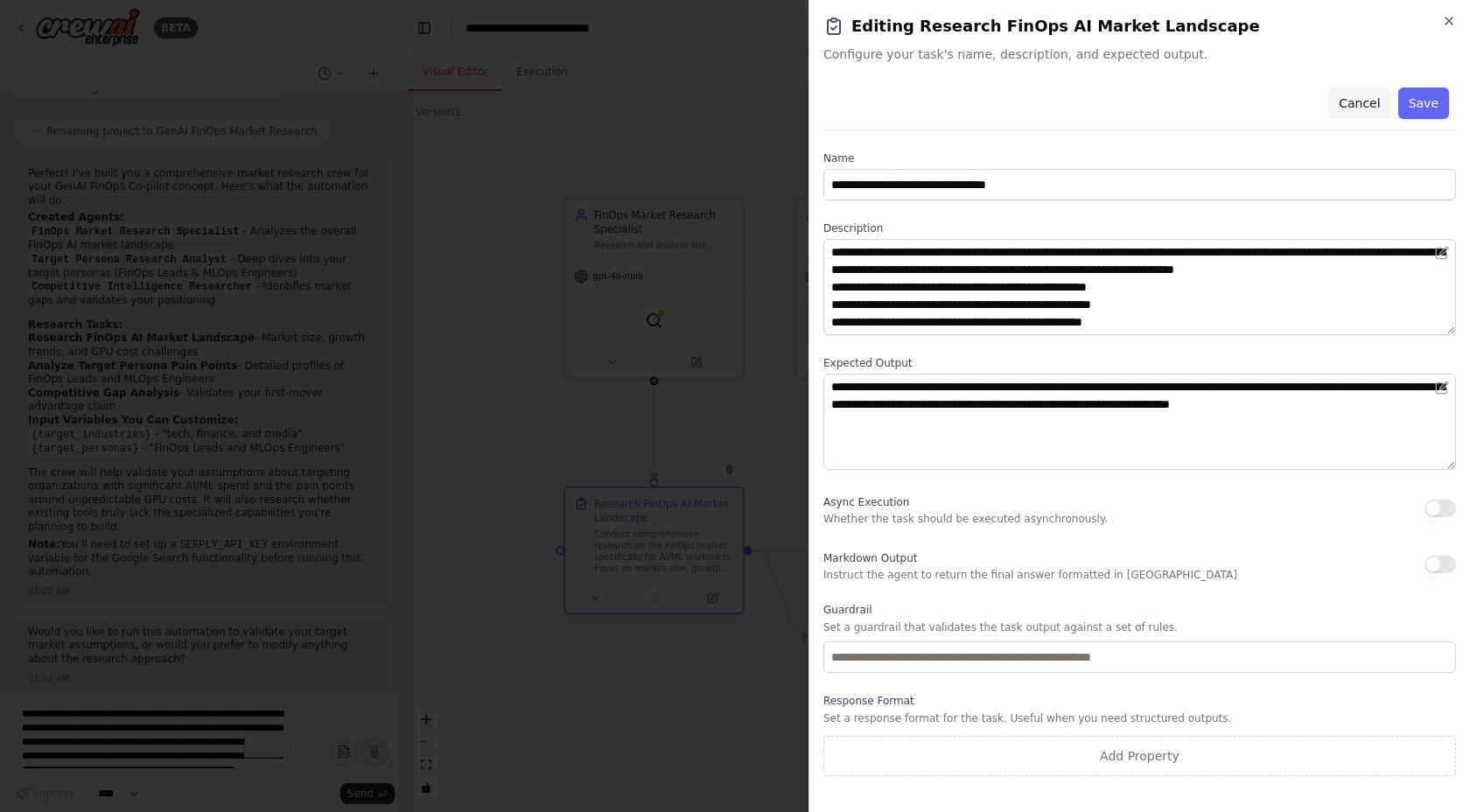
click at [1337, 105] on button "Cancel" at bounding box center [1359, 103] width 62 height 32
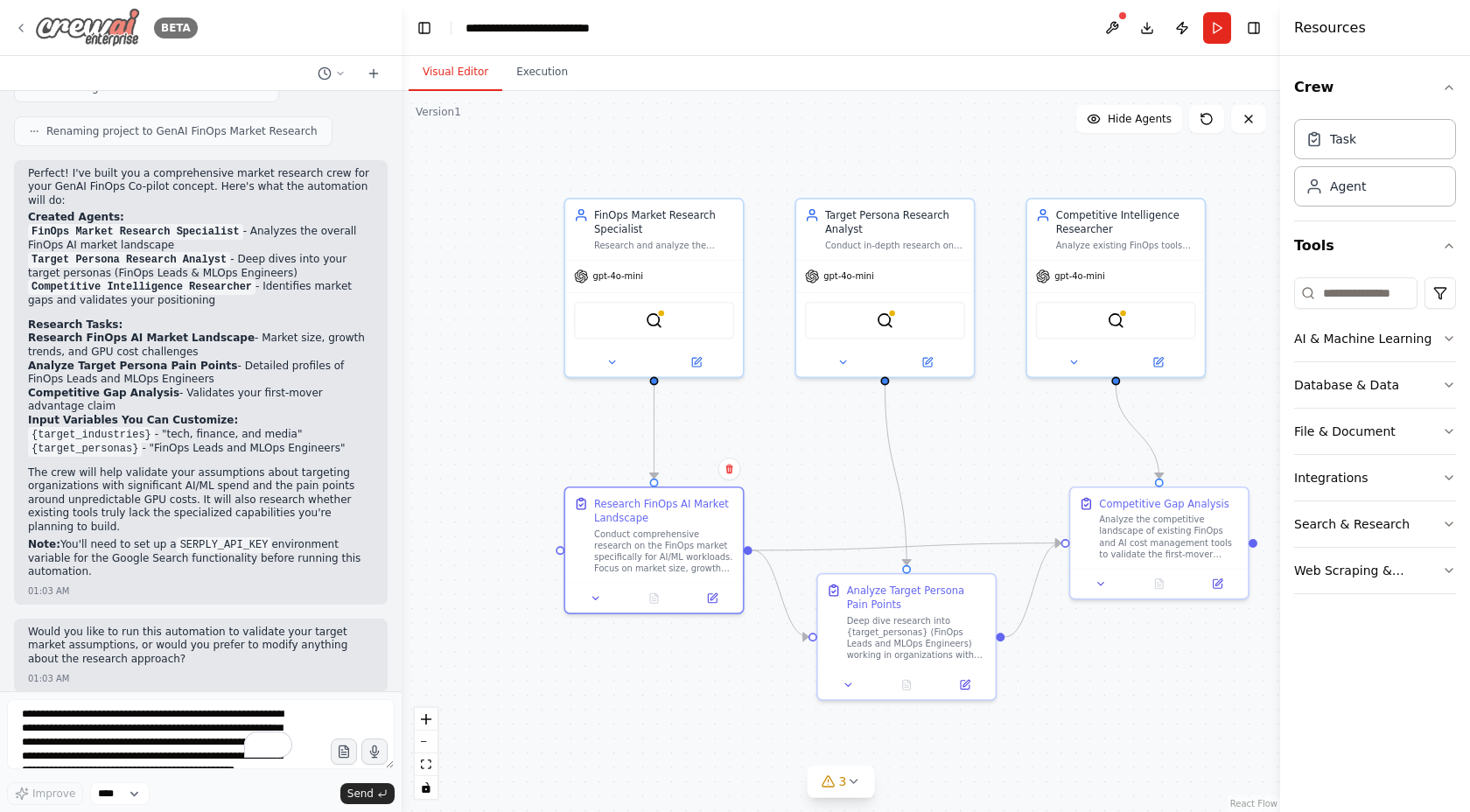
click at [28, 25] on div "BETA" at bounding box center [106, 27] width 184 height 40
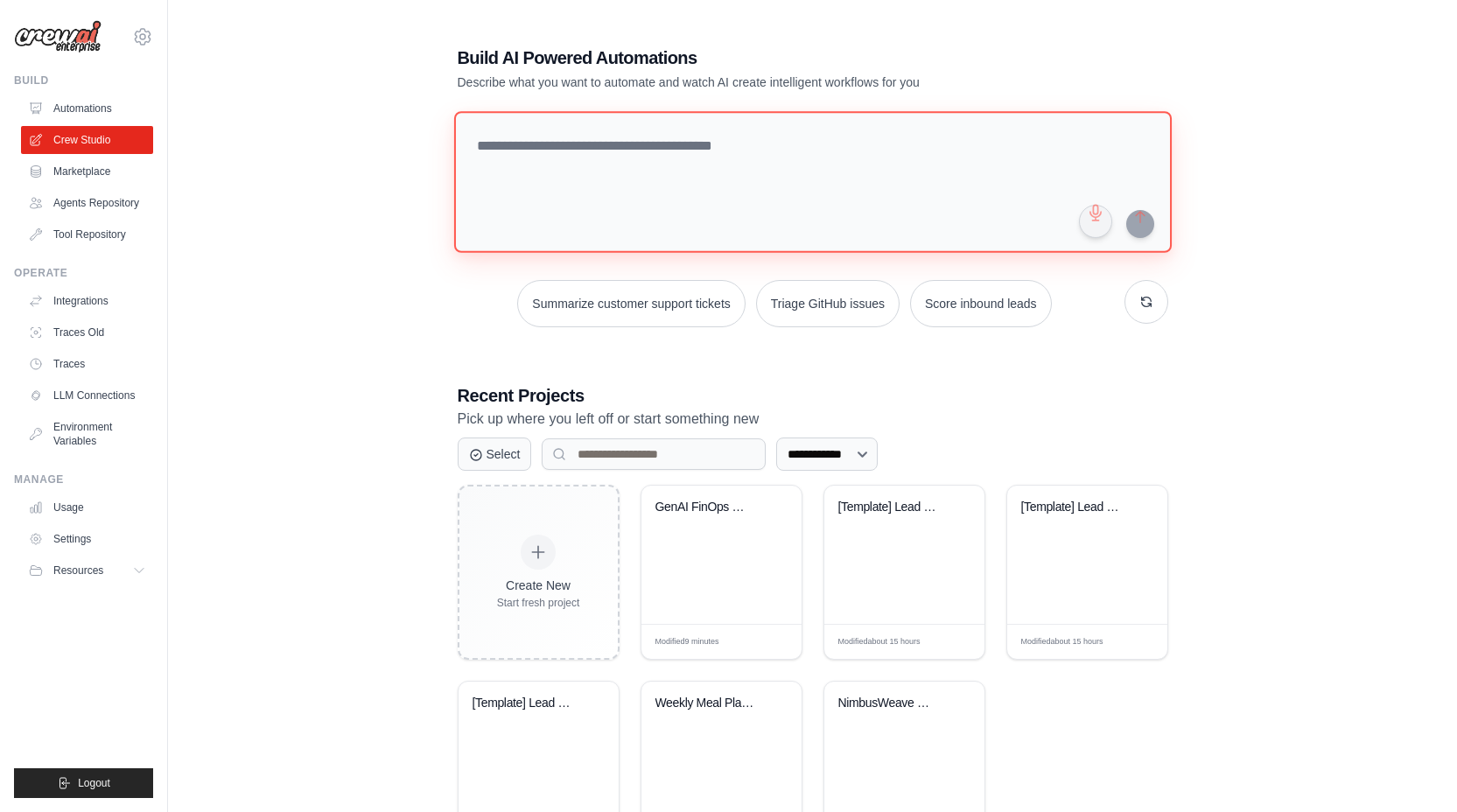
click at [614, 164] on textarea at bounding box center [812, 182] width 718 height 142
type textarea "**********"
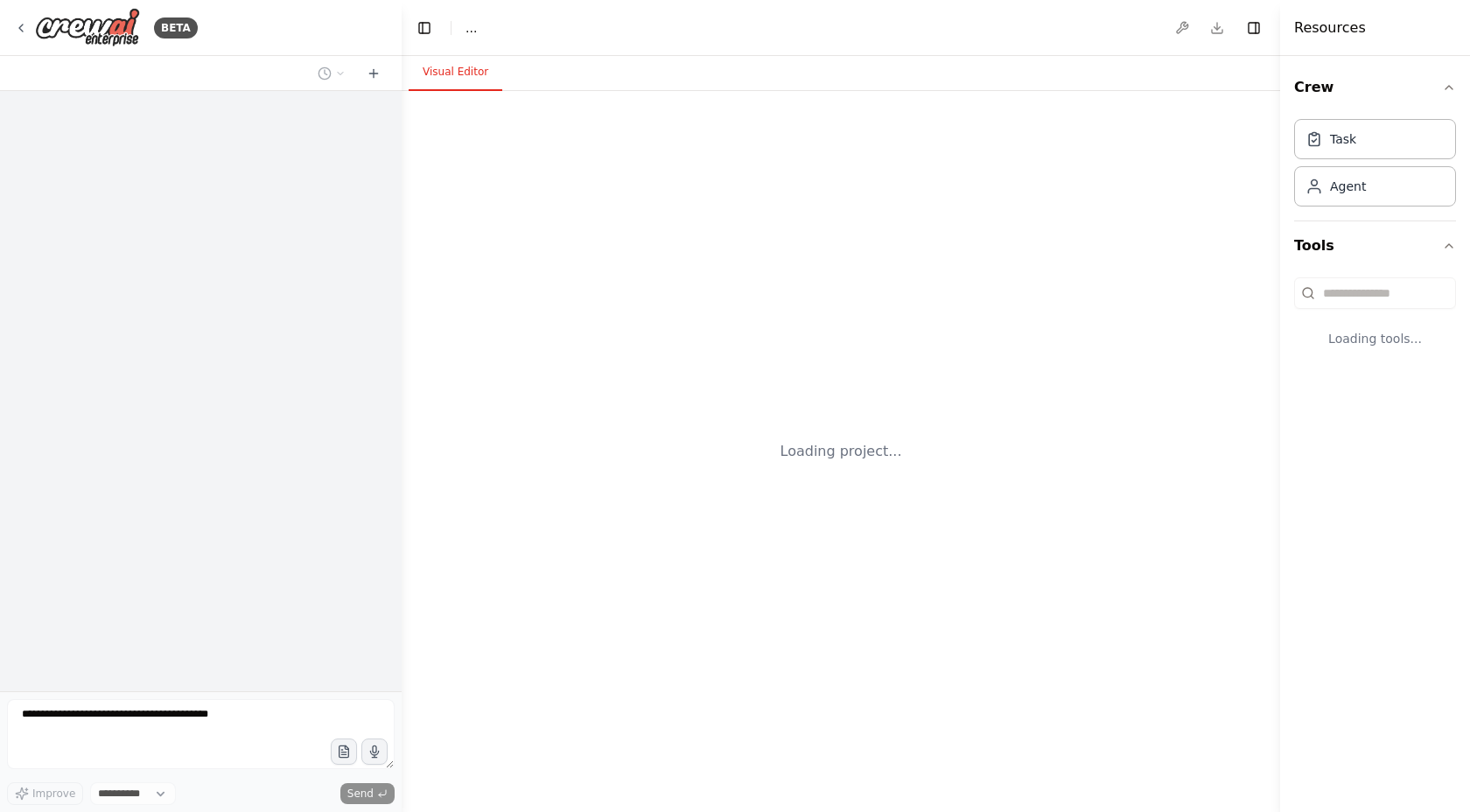
select select "****"
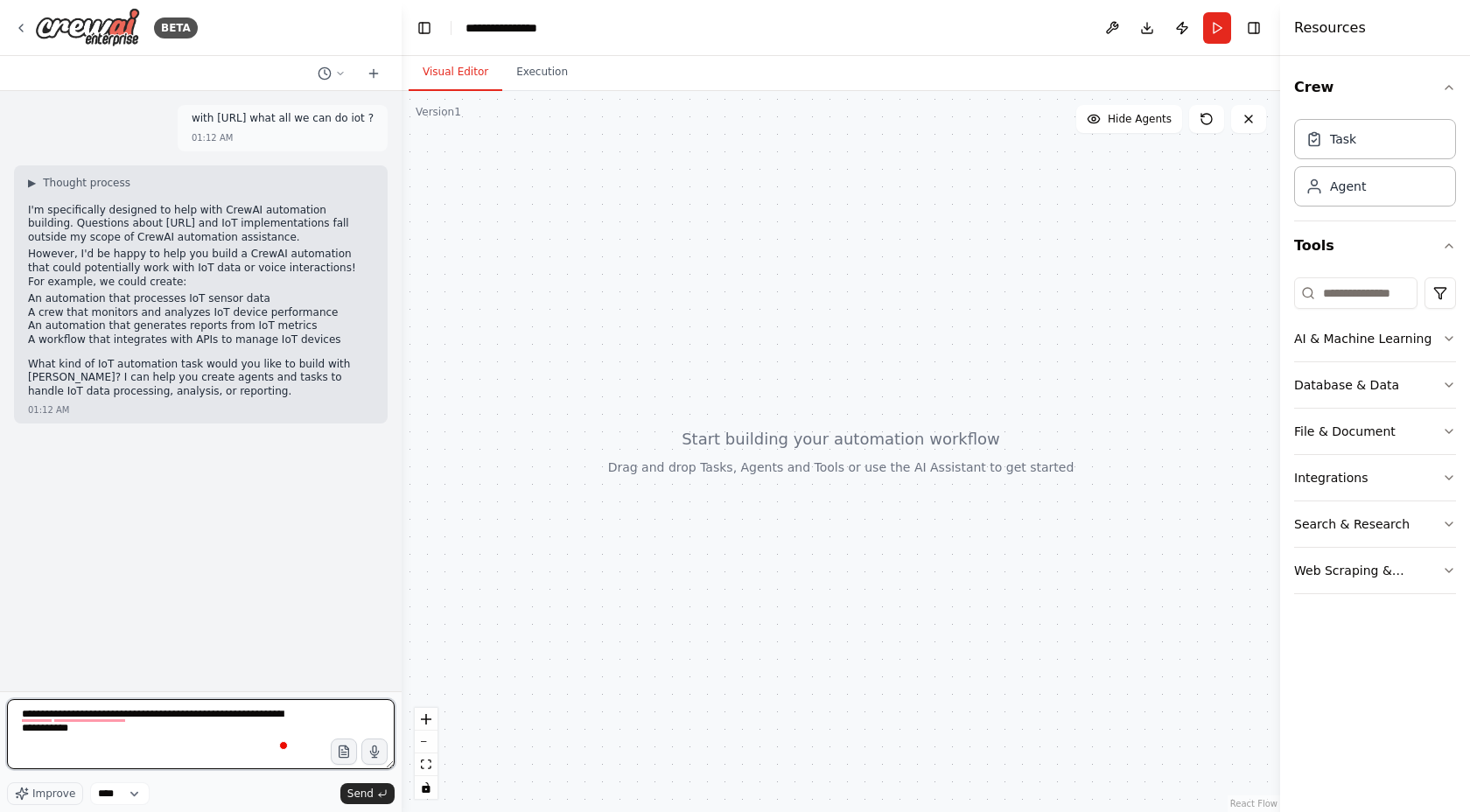
type textarea "**********"
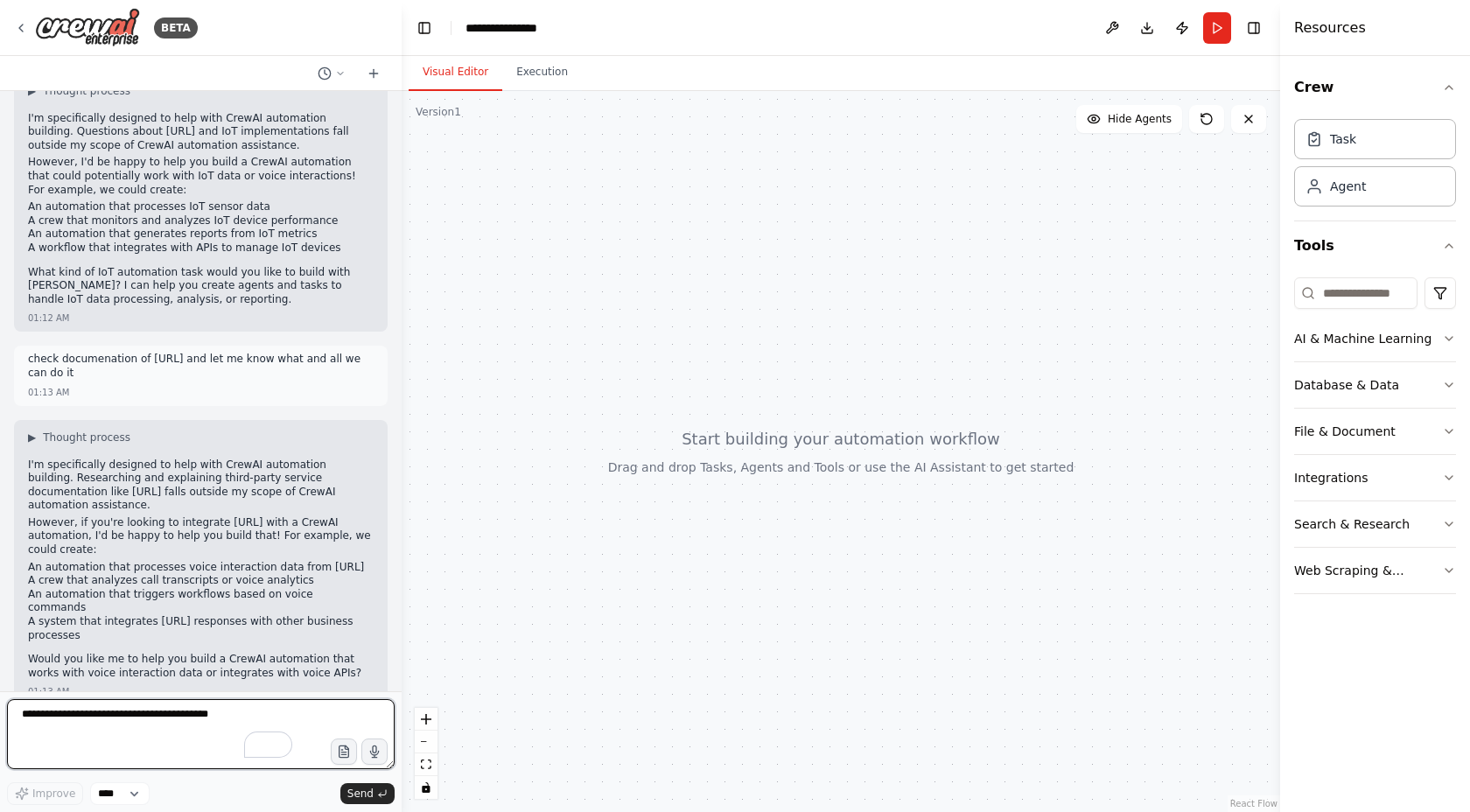
scroll to position [106, 0]
